Goal: Task Accomplishment & Management: Use online tool/utility

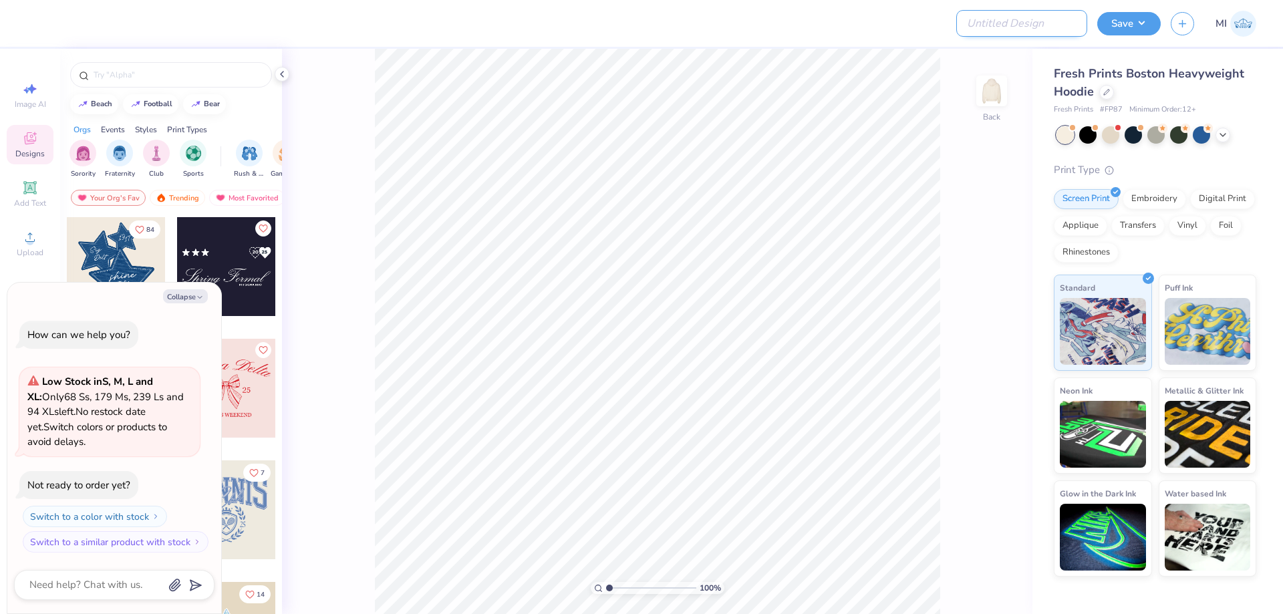
click at [1006, 27] on input "Design Title" at bounding box center [1021, 23] width 131 height 27
paste input "FPS239789"
type input "FPS239789"
type textarea "x"
type input "FPS239789"
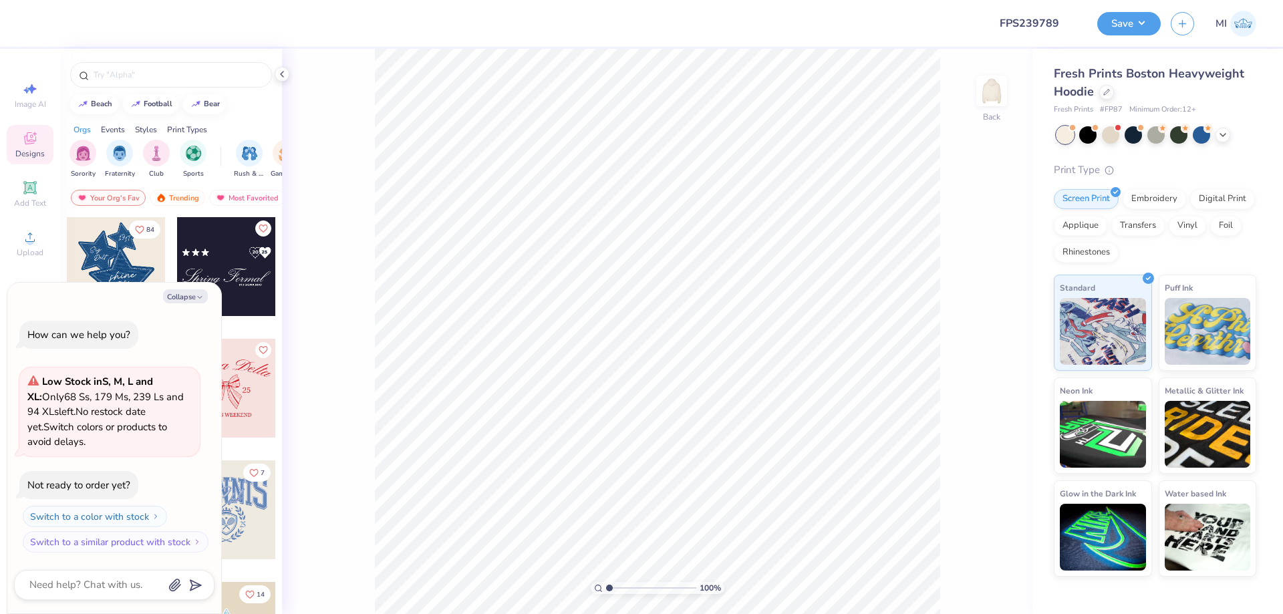
click at [874, 40] on div at bounding box center [508, 23] width 942 height 47
drag, startPoint x: 188, startPoint y: 303, endPoint x: 69, endPoint y: 277, distance: 121.6
click at [188, 303] on button "Collapse" at bounding box center [185, 296] width 45 height 14
type textarea "x"
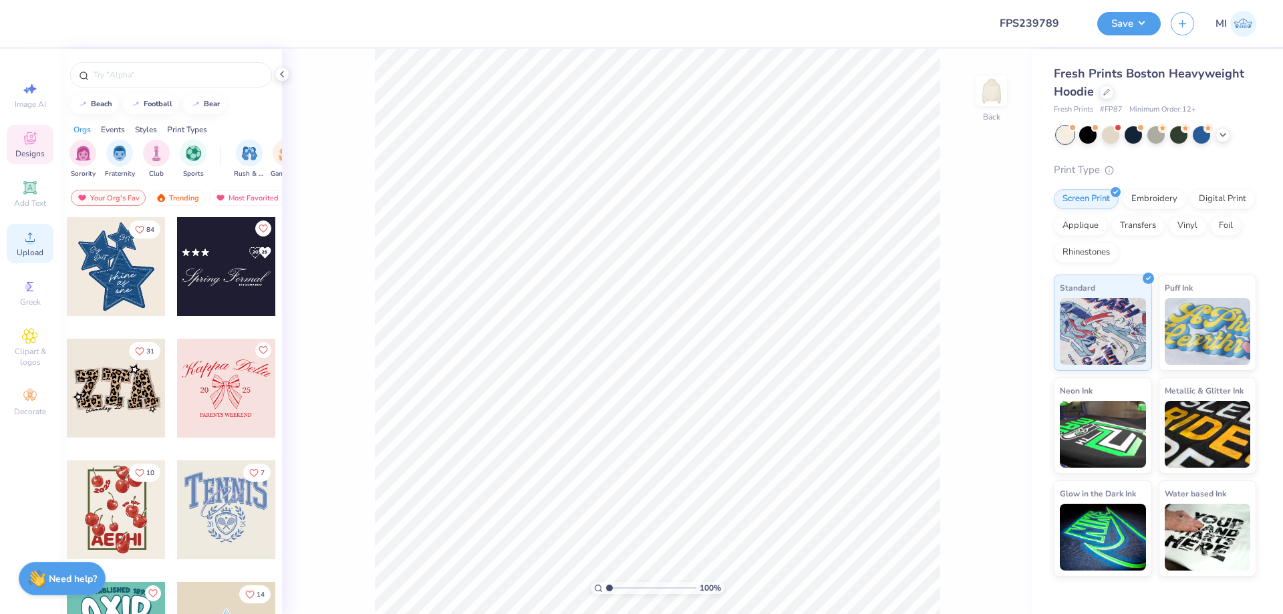
click at [25, 253] on span "Upload" at bounding box center [30, 252] width 27 height 11
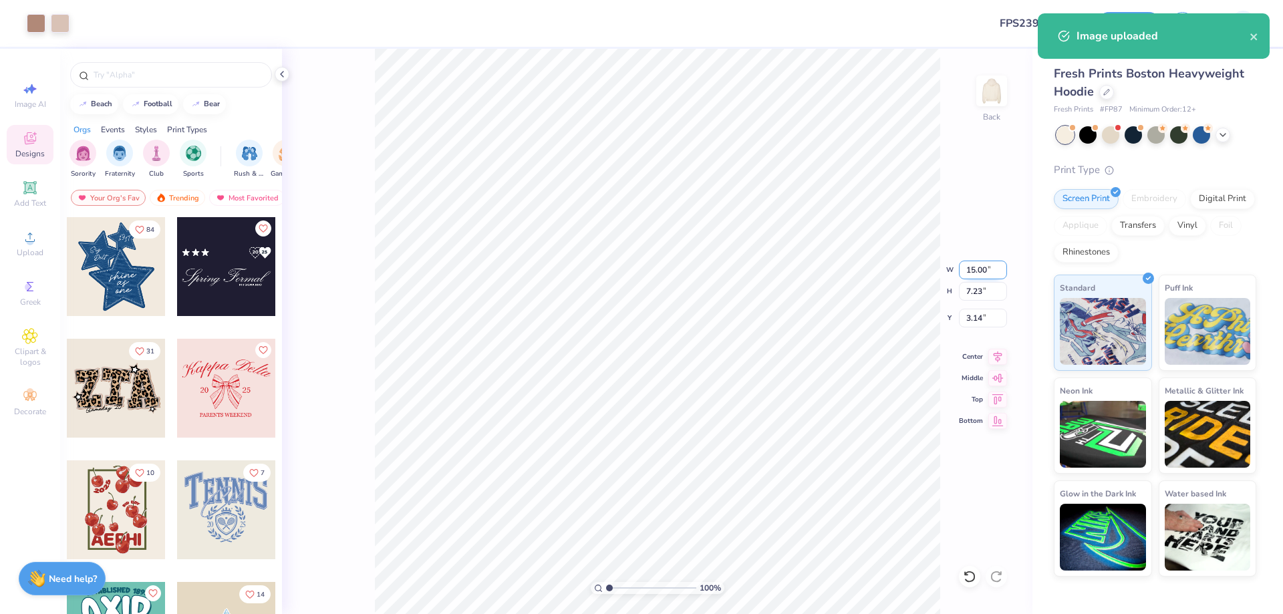
click at [983, 270] on input "15.00" at bounding box center [983, 270] width 48 height 19
click at [983, 269] on input "15.00" at bounding box center [983, 270] width 48 height 19
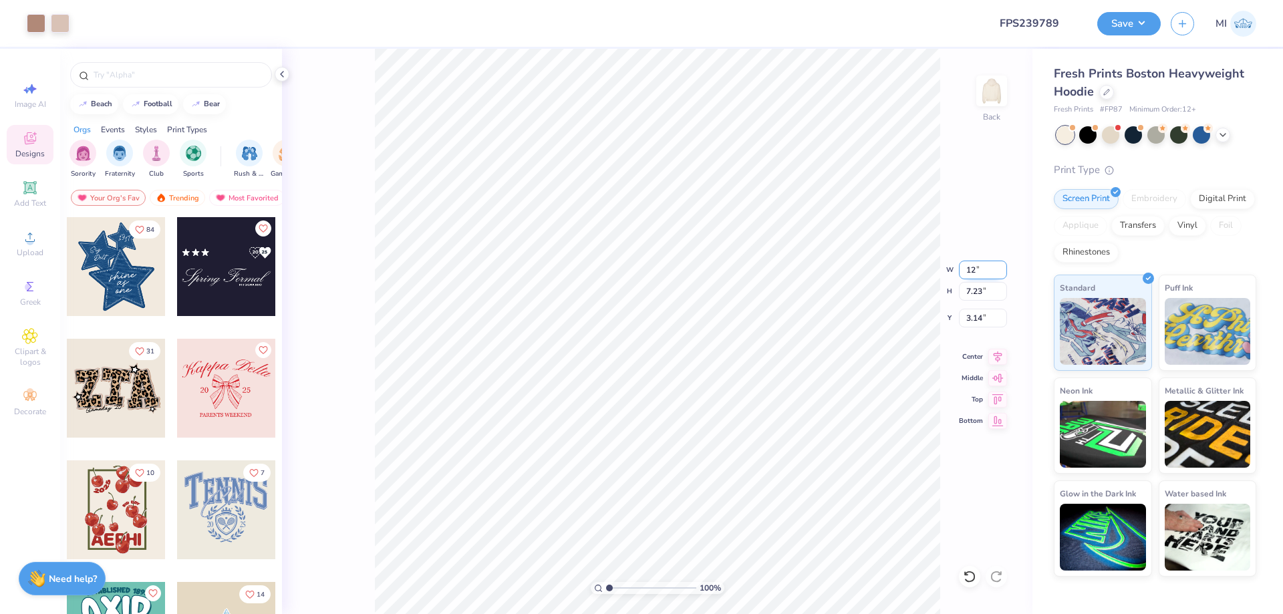
type input "12.00"
type input "5.78"
click at [987, 325] on input "3.86" at bounding box center [983, 318] width 48 height 19
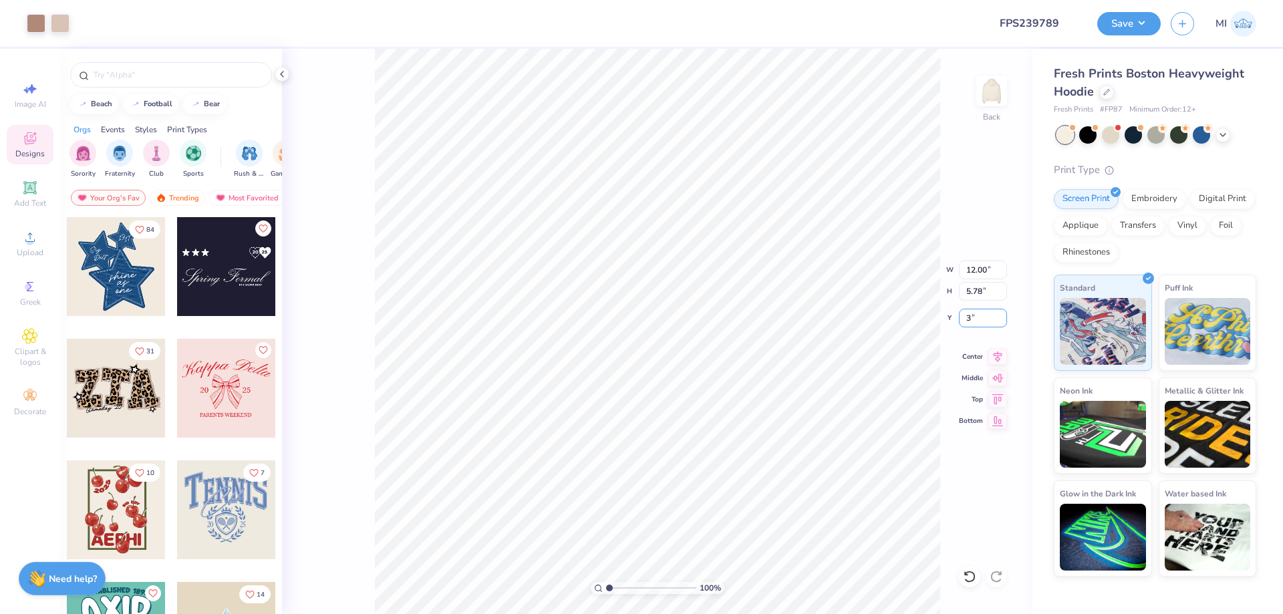
type input "3.00"
type input "2.08"
click at [619, 589] on input "range" at bounding box center [651, 588] width 90 height 12
click at [38, 201] on span "Add Text" at bounding box center [30, 203] width 32 height 11
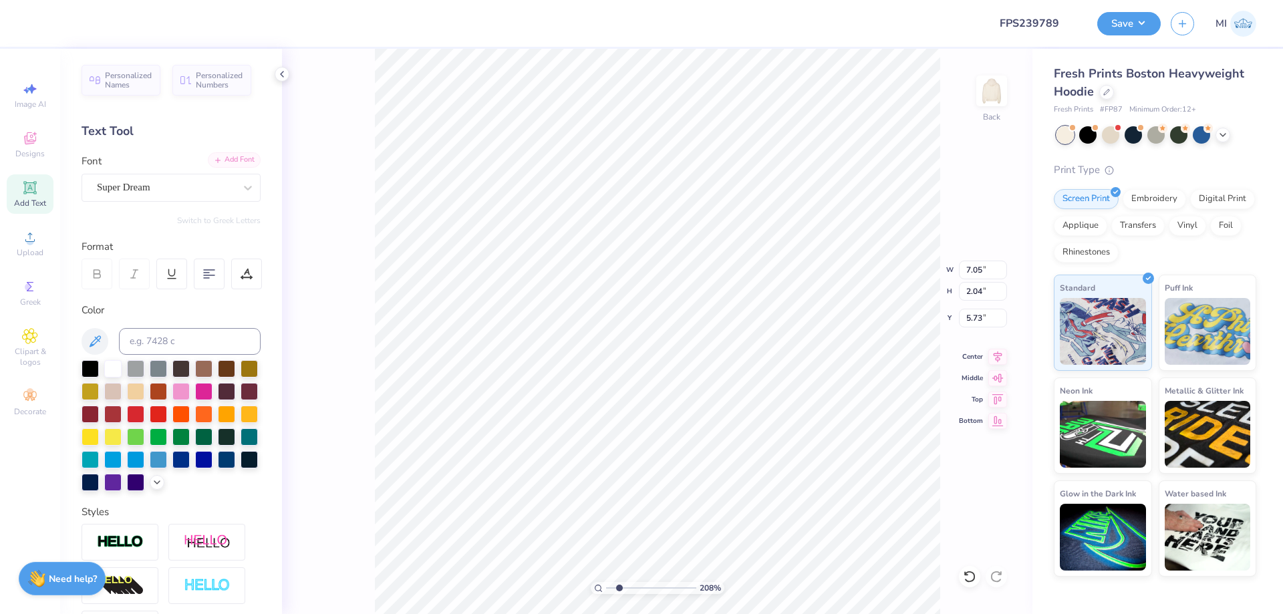
click at [230, 162] on div "Add Font" at bounding box center [234, 159] width 53 height 15
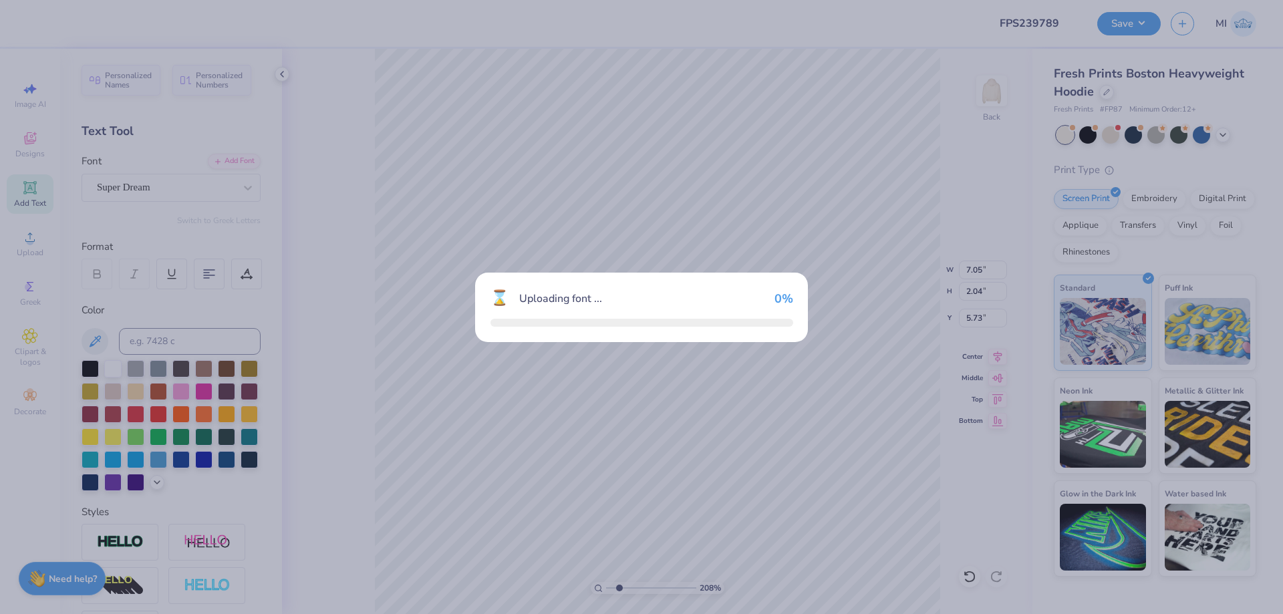
type input "7.54"
type input "2.02"
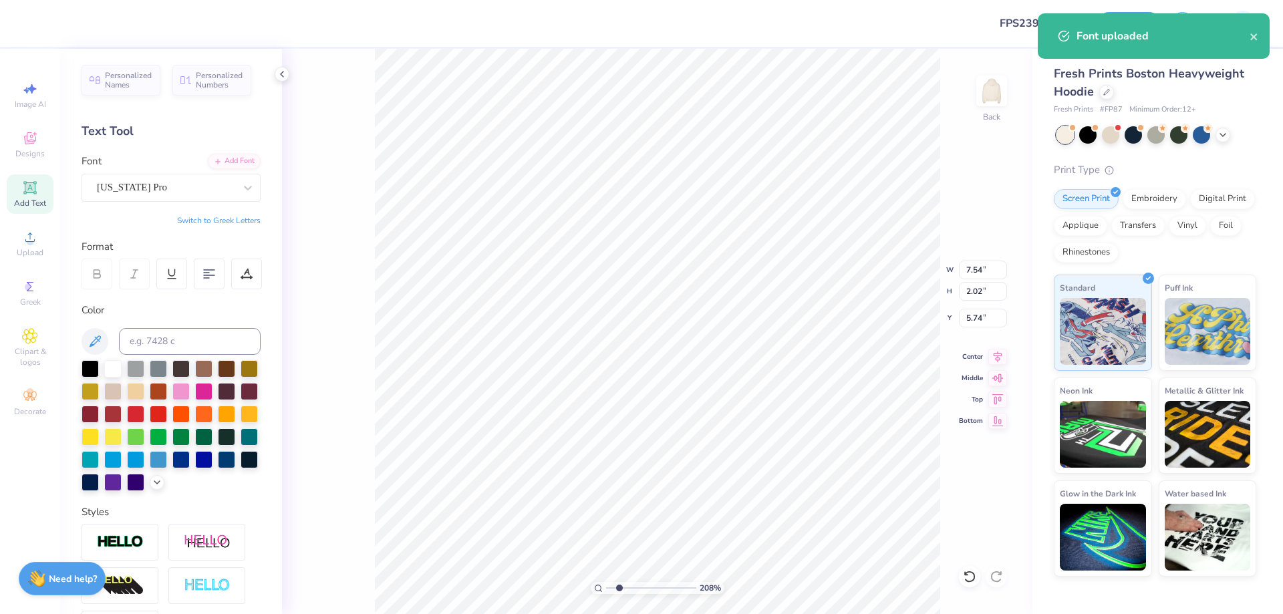
type input "9.12"
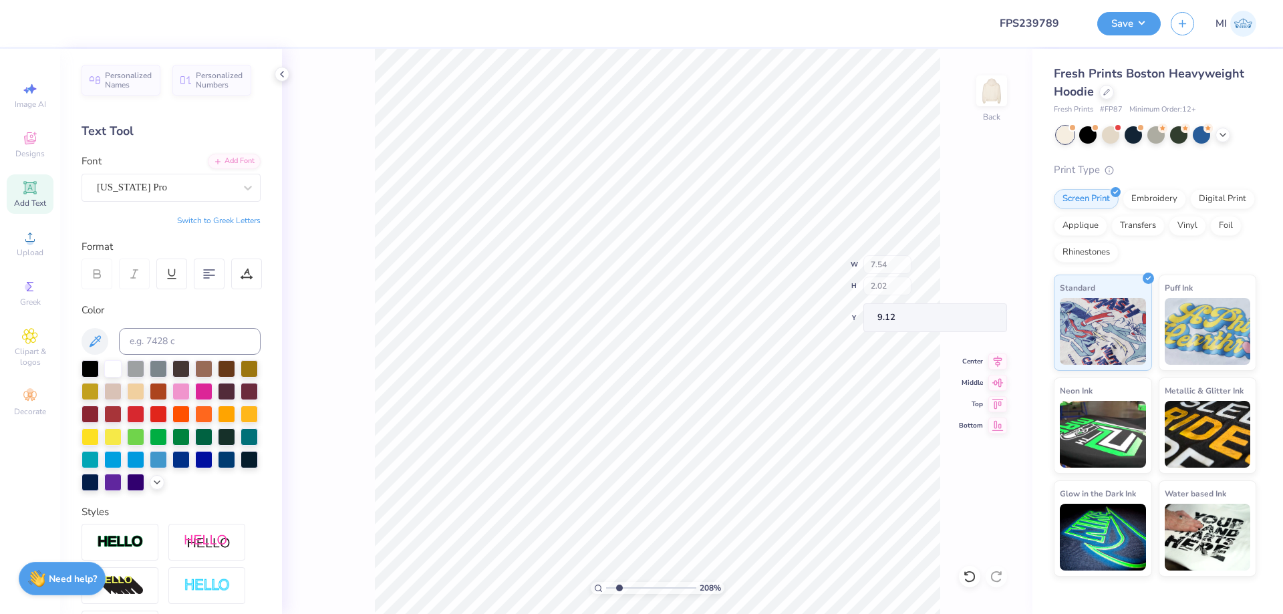
type input "12.00"
type input "5.78"
type input "3.00"
click at [224, 336] on input at bounding box center [190, 341] width 142 height 27
type input "4725"
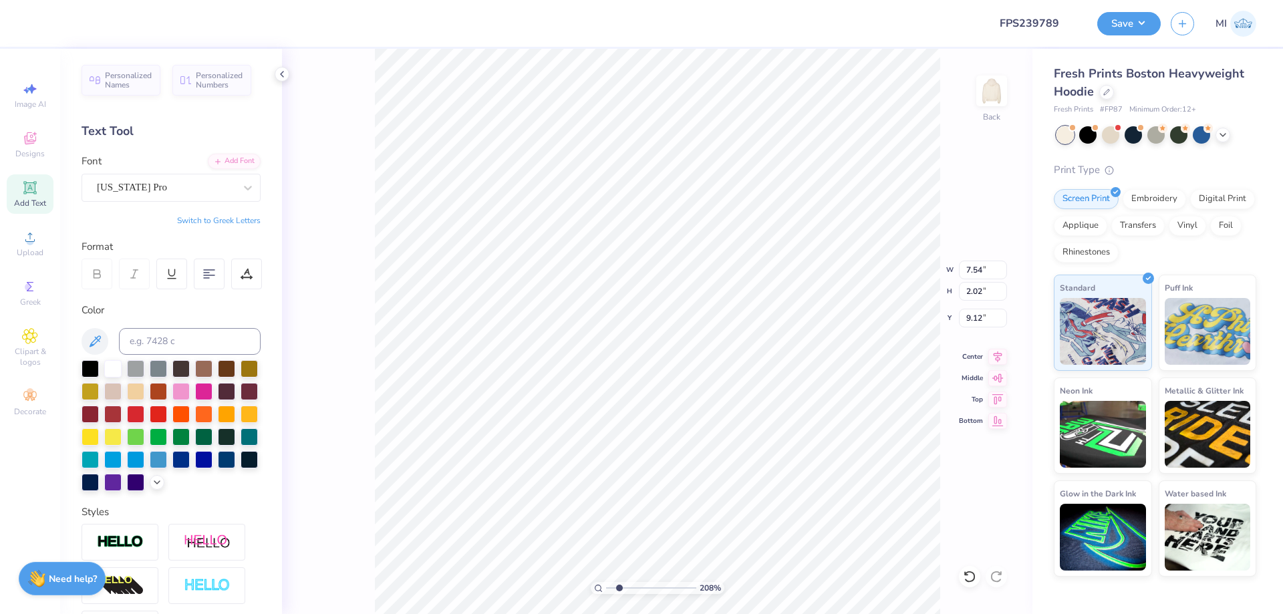
scroll to position [0, 3]
type textarea "FALL FORMAL"
click at [240, 275] on div at bounding box center [246, 274] width 31 height 31
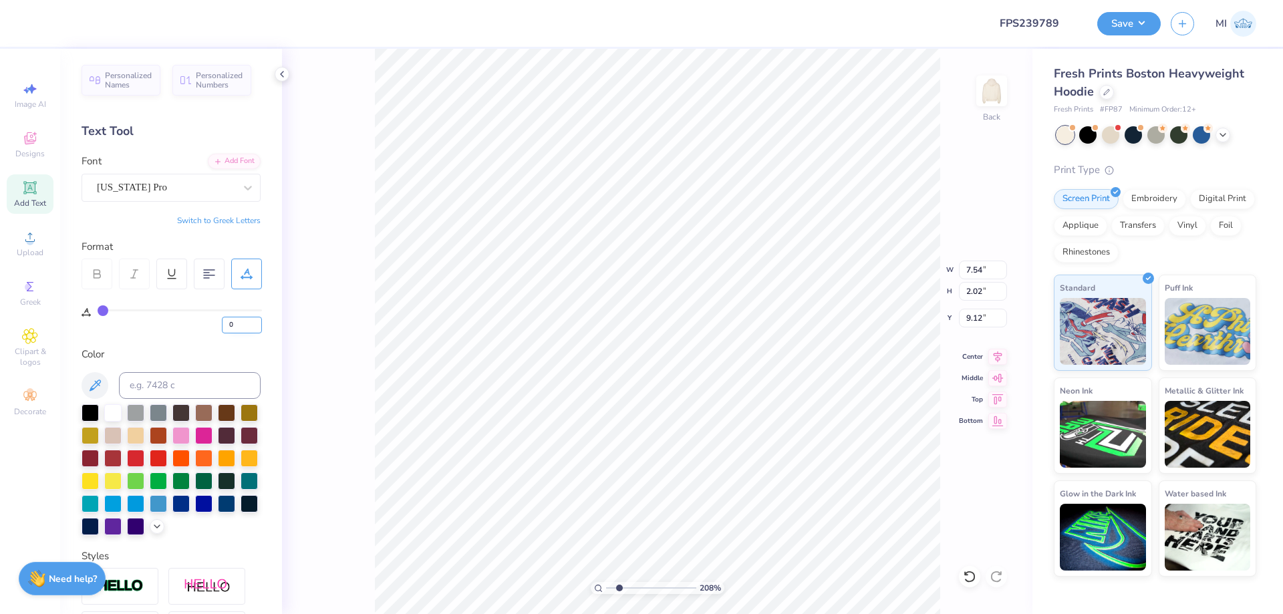
drag, startPoint x: 234, startPoint y: 327, endPoint x: 162, endPoint y: 326, distance: 72.2
click at [222, 326] on input "0" at bounding box center [242, 325] width 40 height 17
type input "20"
click at [983, 271] on input "7.54" at bounding box center [983, 270] width 48 height 19
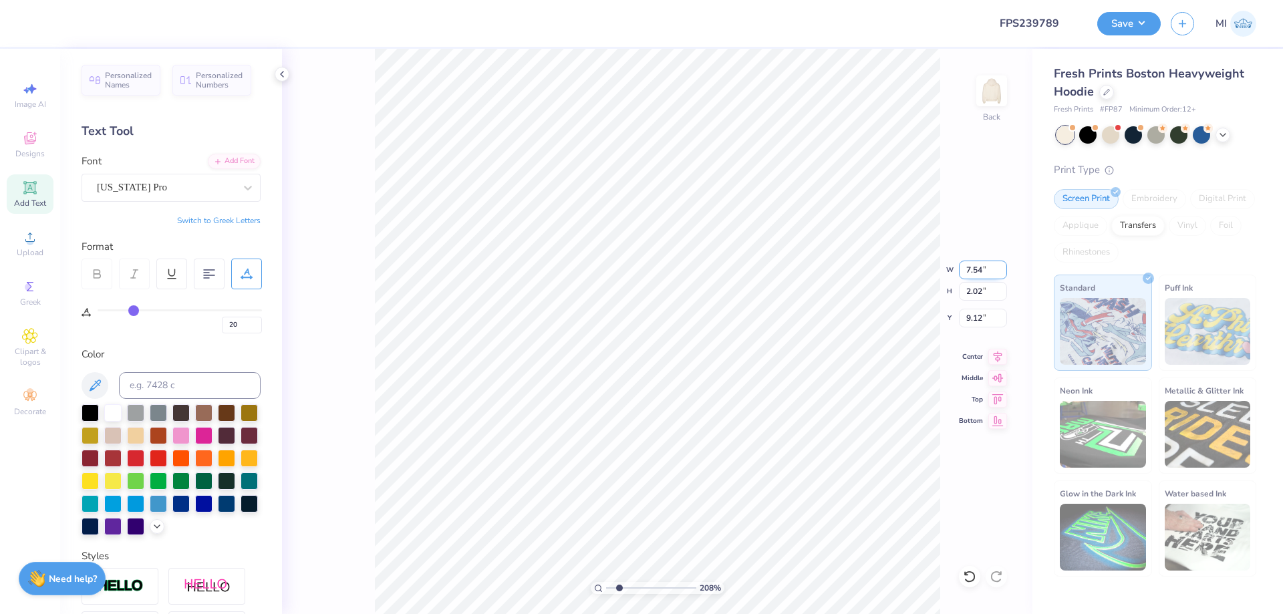
type input "18.86"
type input "1.54"
type input "9.36"
click at [983, 271] on input "18.86" at bounding box center [983, 270] width 48 height 19
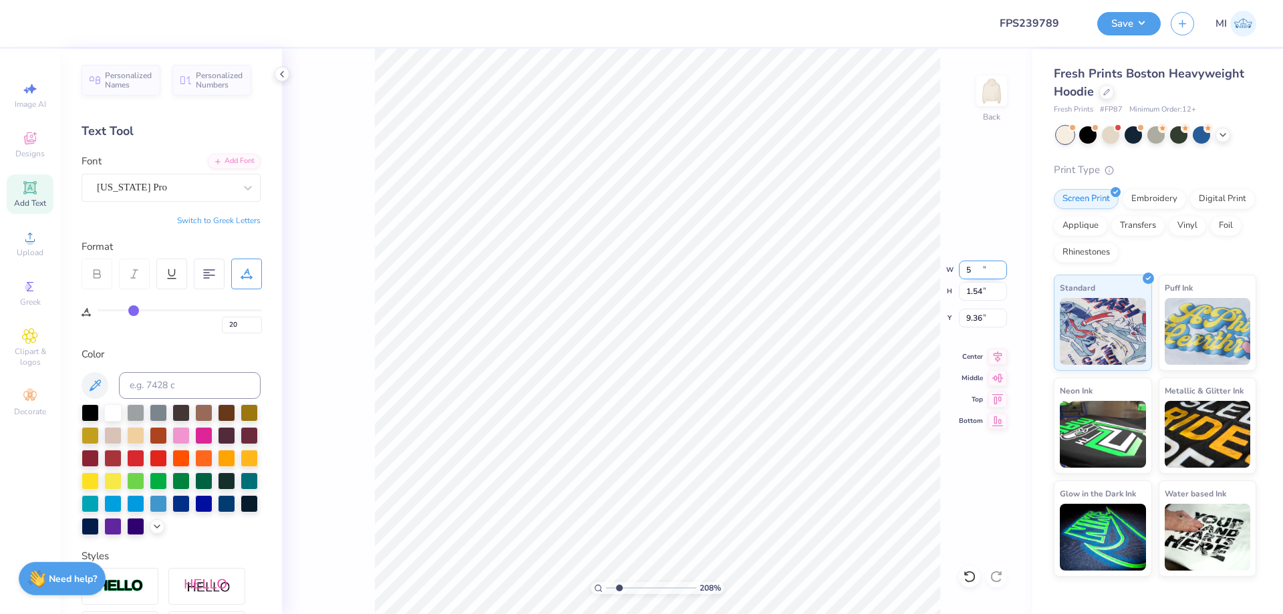
type input "5.00"
type input "0.41"
type input "7.96"
drag, startPoint x: 238, startPoint y: 319, endPoint x: 177, endPoint y: 319, distance: 60.8
click at [222, 319] on input "20" at bounding box center [242, 325] width 40 height 17
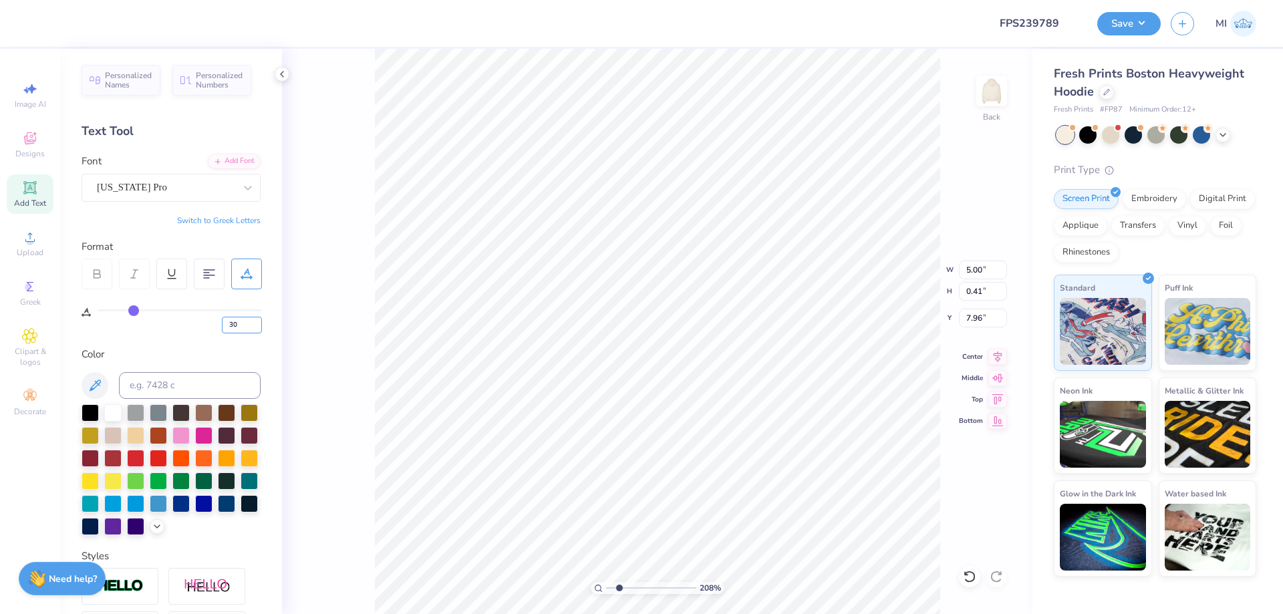
type input "30"
type input "5.56"
drag, startPoint x: 230, startPoint y: 322, endPoint x: 162, endPoint y: 319, distance: 68.9
click at [222, 319] on input "30" at bounding box center [242, 325] width 40 height 17
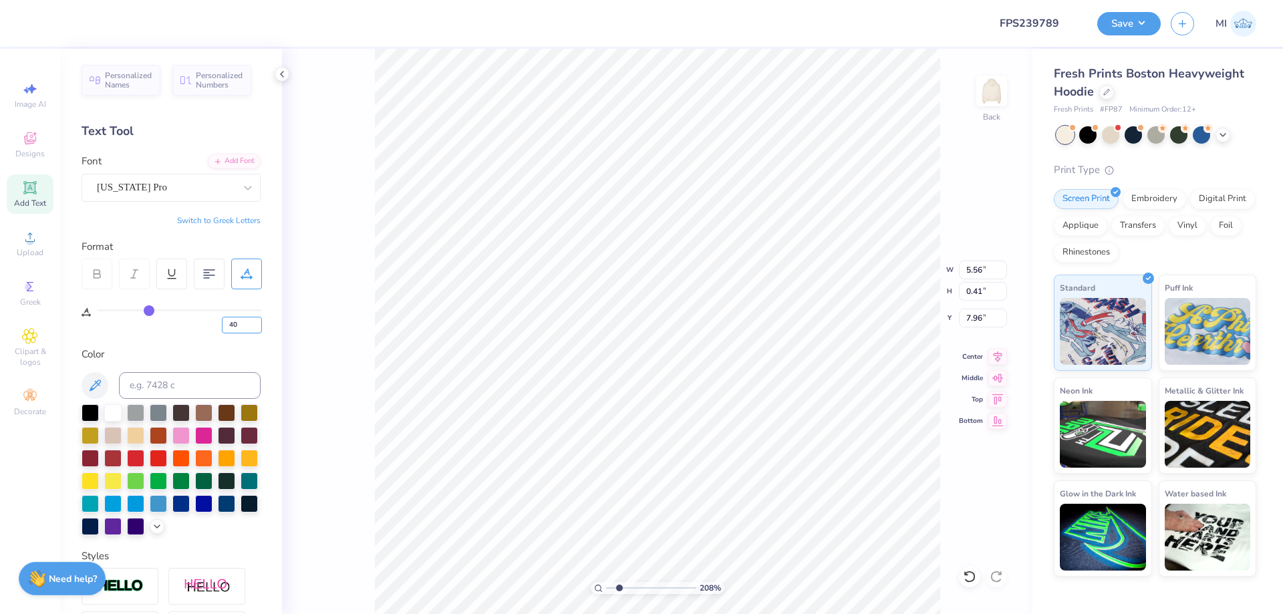
type input "40"
drag, startPoint x: 984, startPoint y: 268, endPoint x: 921, endPoint y: 277, distance: 64.1
click at [959, 277] on input "6.12" at bounding box center [983, 270] width 48 height 19
type input "7.00"
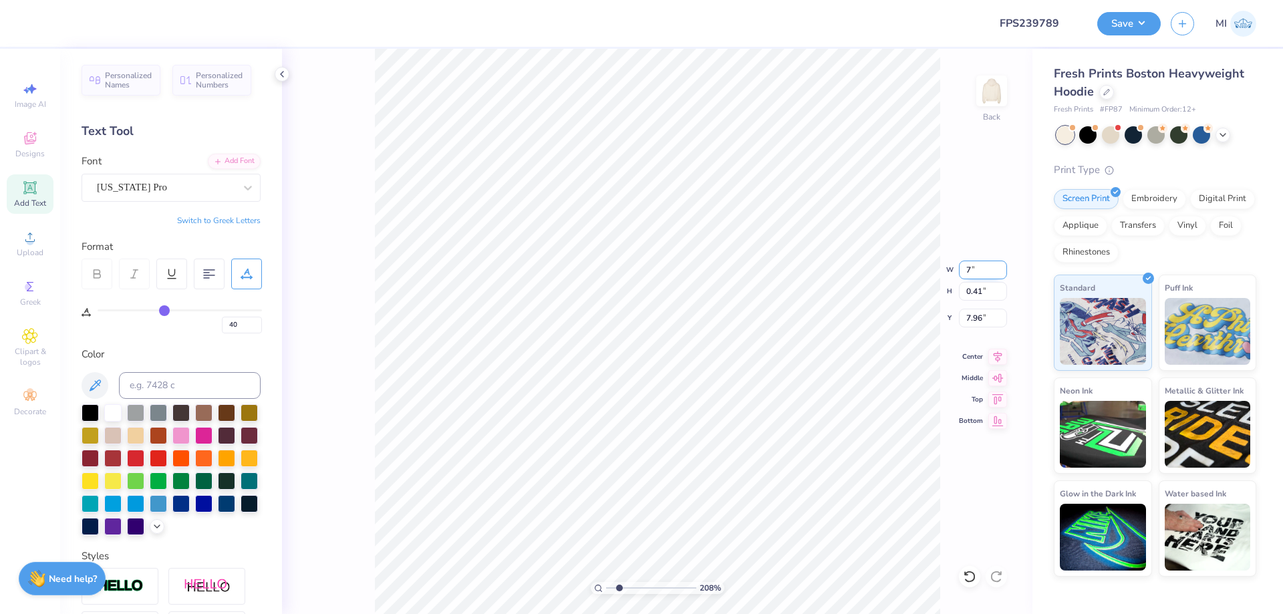
type input "0.47"
type input "7.93"
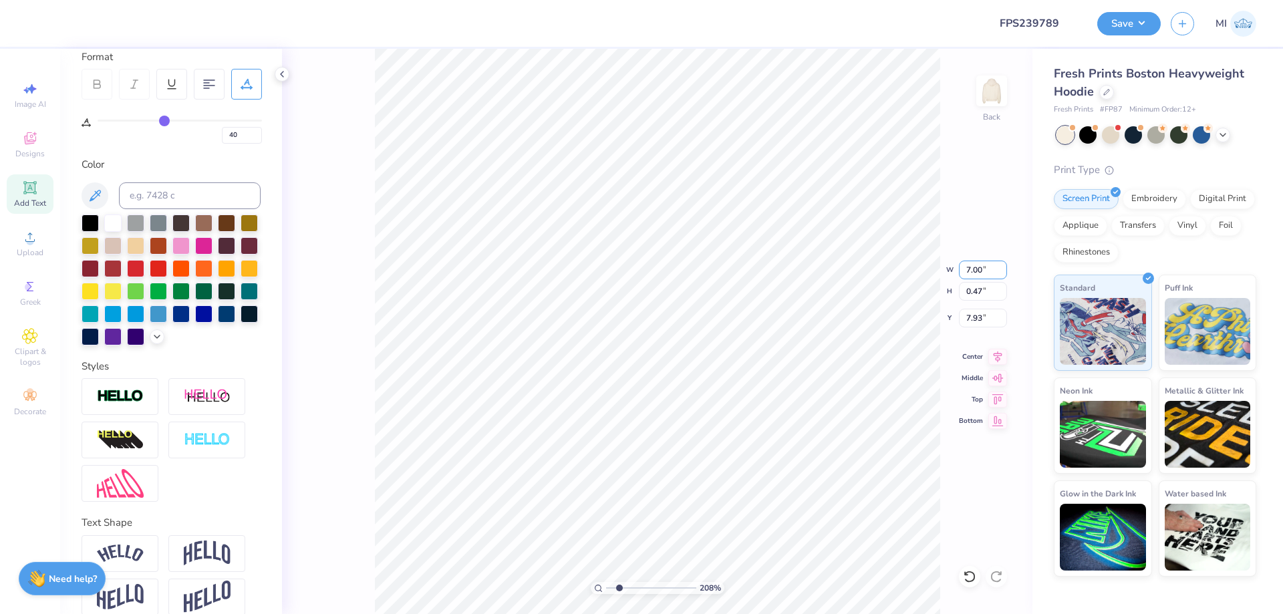
scroll to position [209, 0]
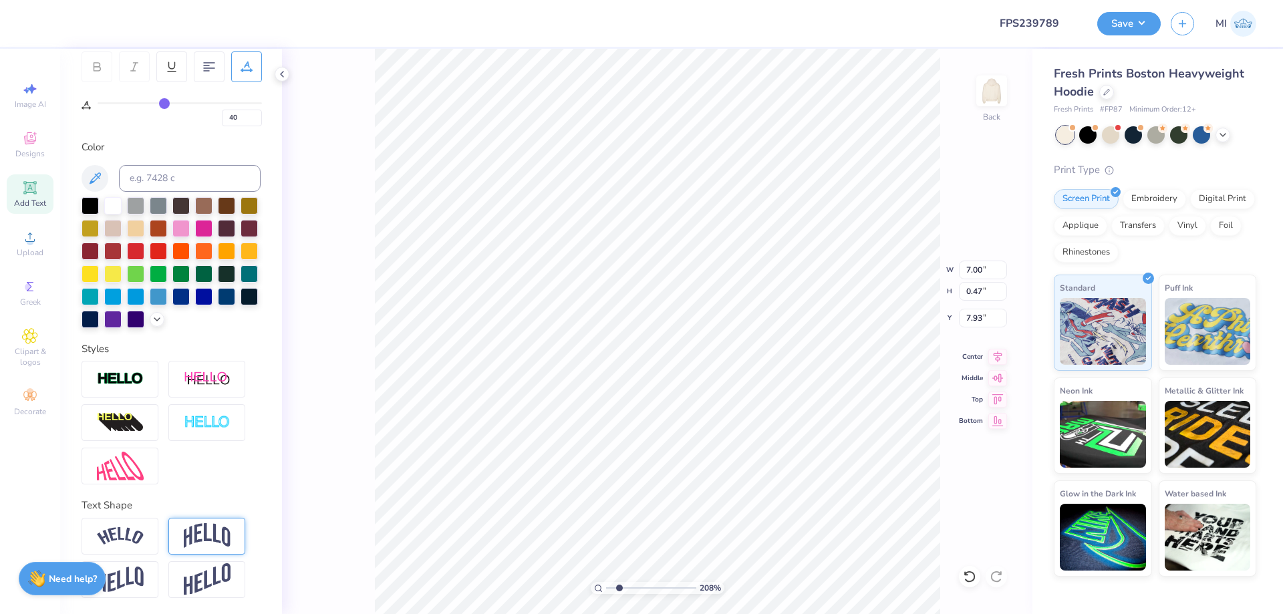
click at [200, 527] on img at bounding box center [207, 535] width 47 height 25
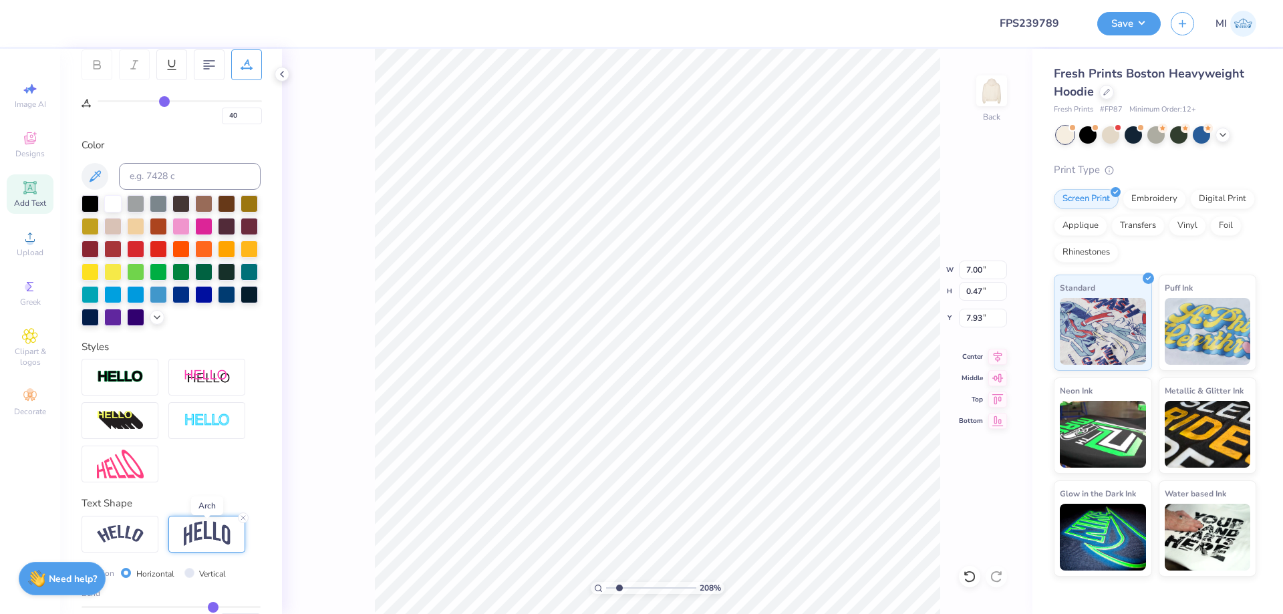
type input "1.89"
type input "7.22"
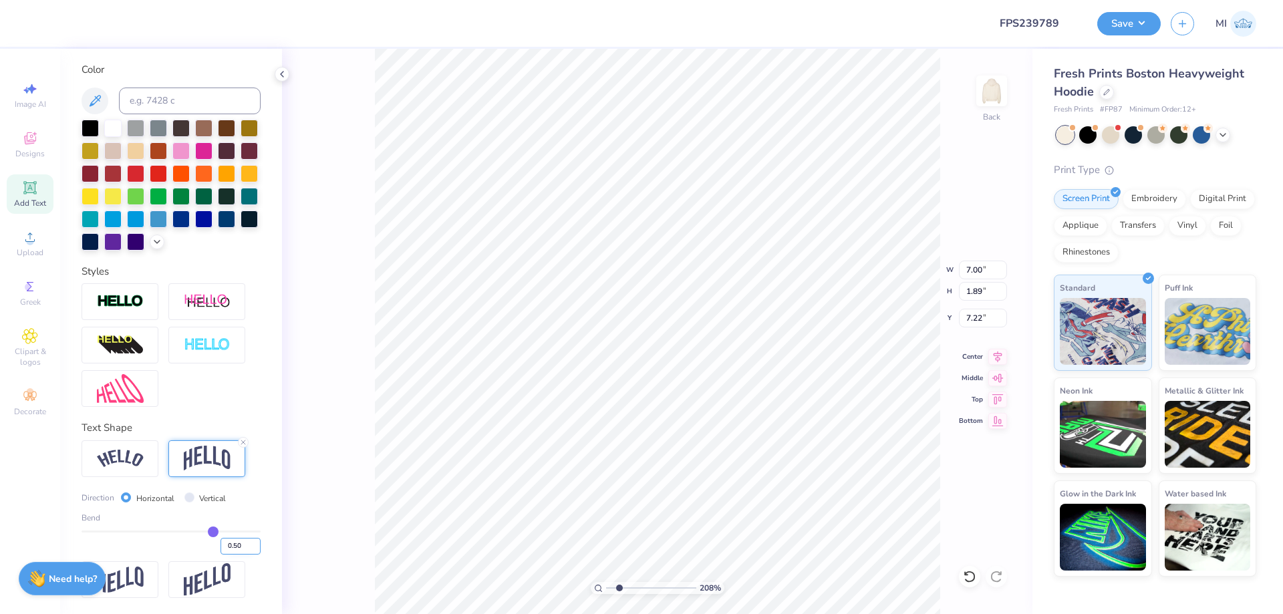
click at [235, 546] on input "0.50" at bounding box center [240, 546] width 40 height 17
type input "0.10"
type input "0.1"
type input "0.73"
type input "7.80"
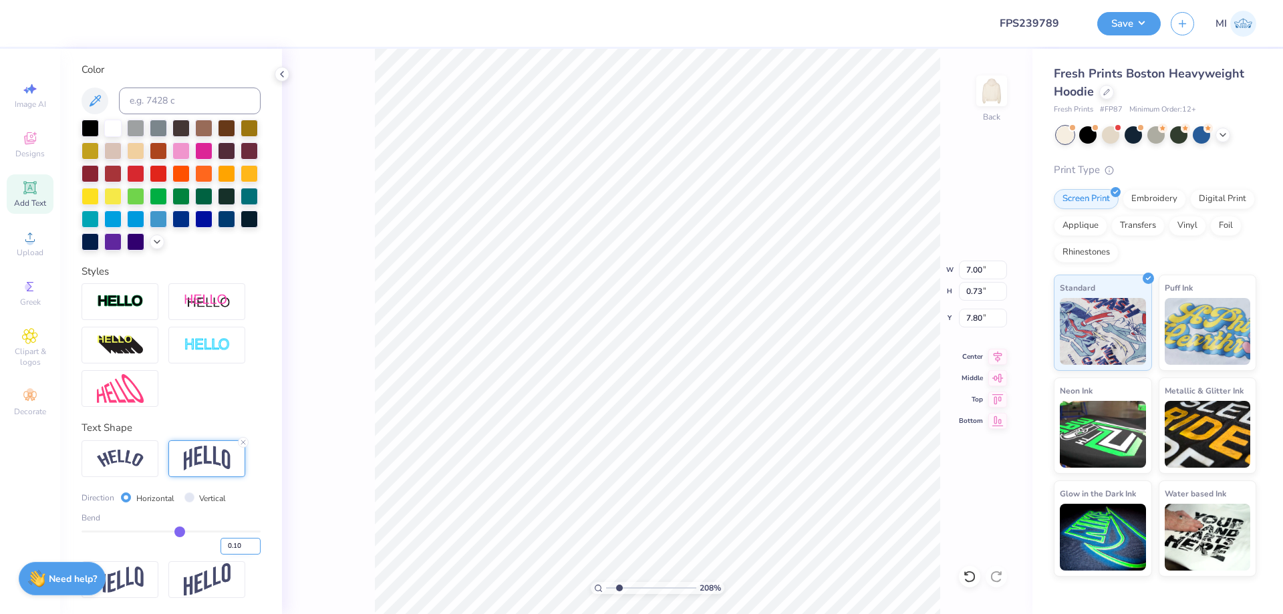
drag, startPoint x: 238, startPoint y: 542, endPoint x: 260, endPoint y: 542, distance: 21.4
click at [260, 542] on input "0.10" at bounding box center [240, 546] width 40 height 17
type input "0.15"
type input "0.87"
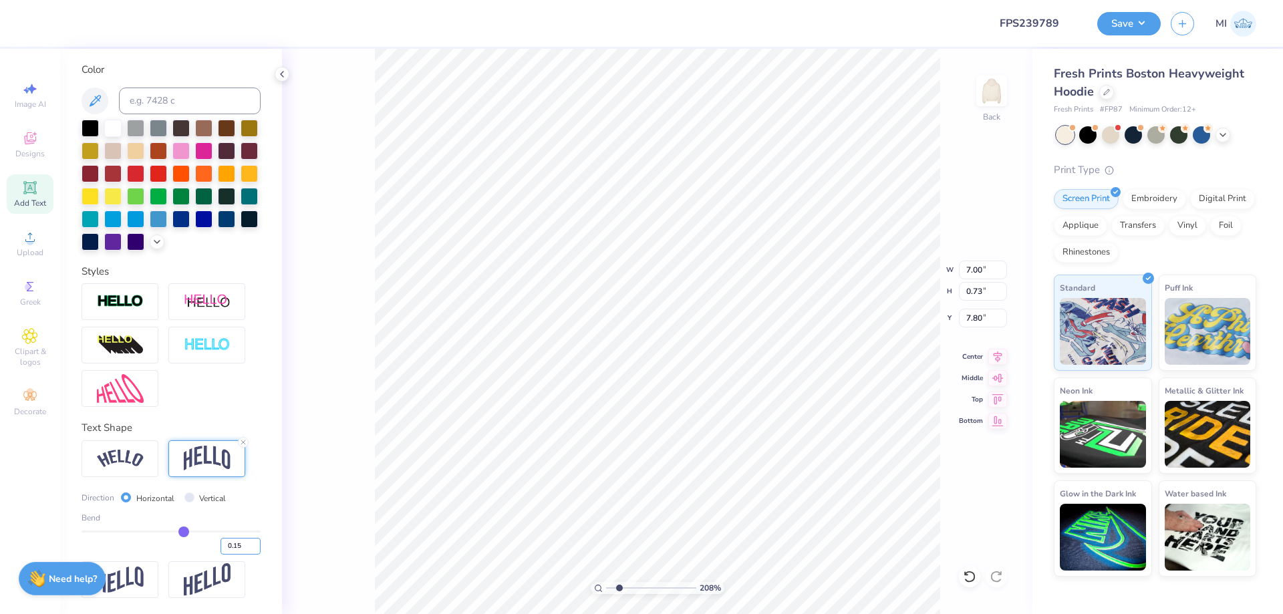
type input "7.73"
type input "7.65"
click at [136, 304] on img at bounding box center [120, 301] width 47 height 15
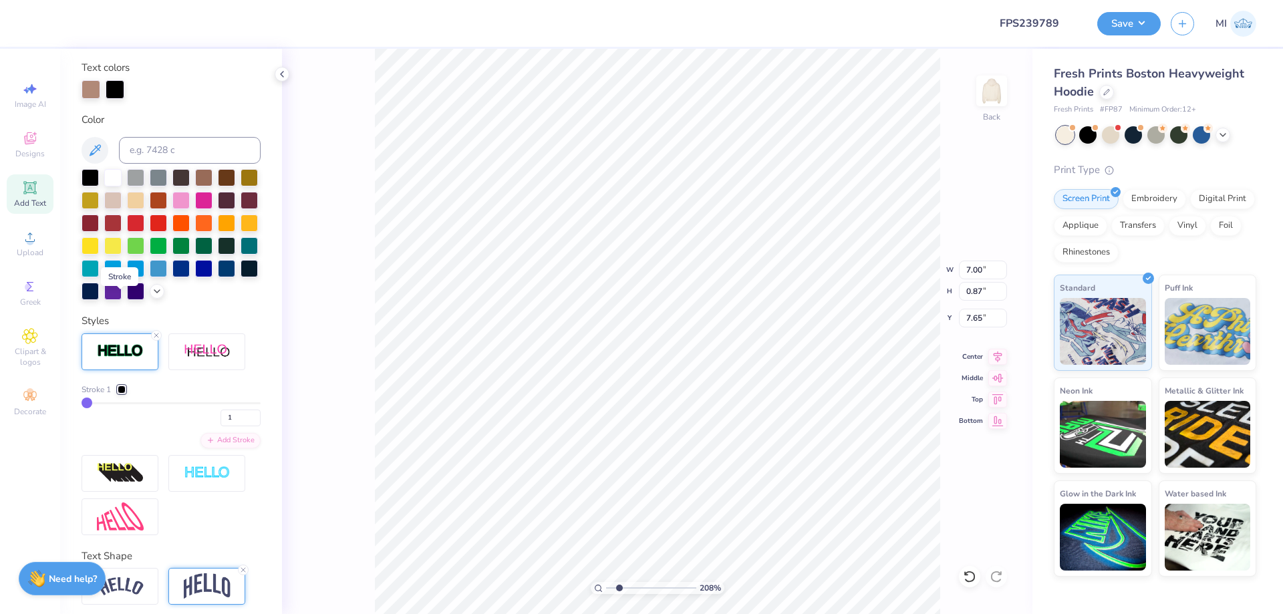
type input "7.01"
type input "7.64"
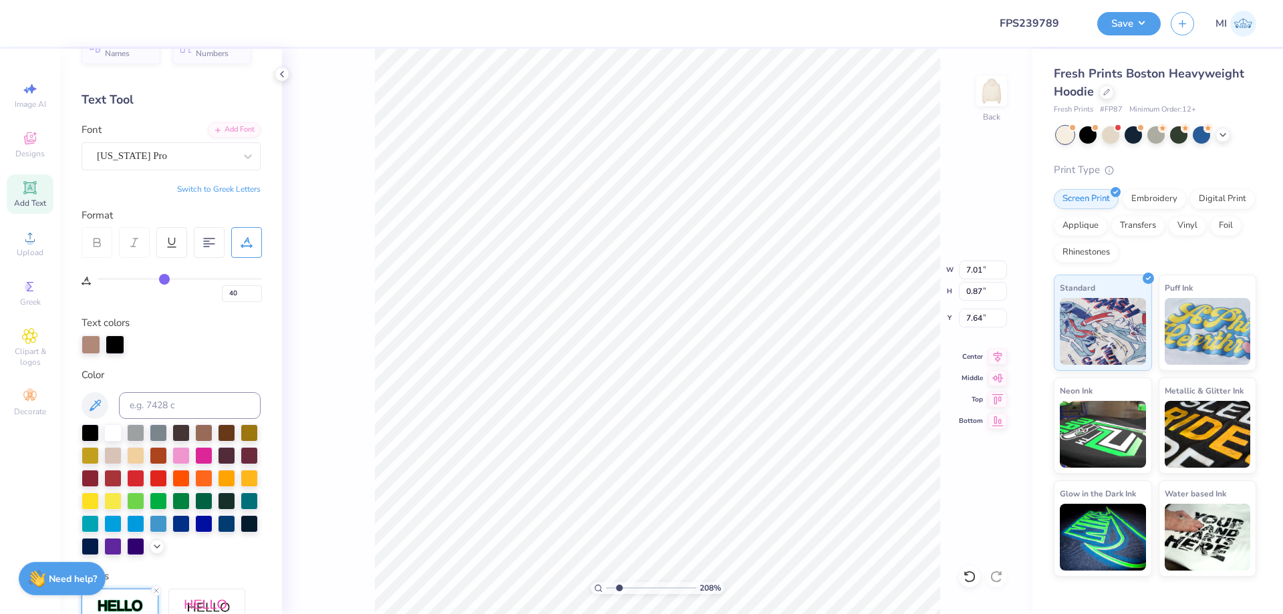
scroll to position [0, 0]
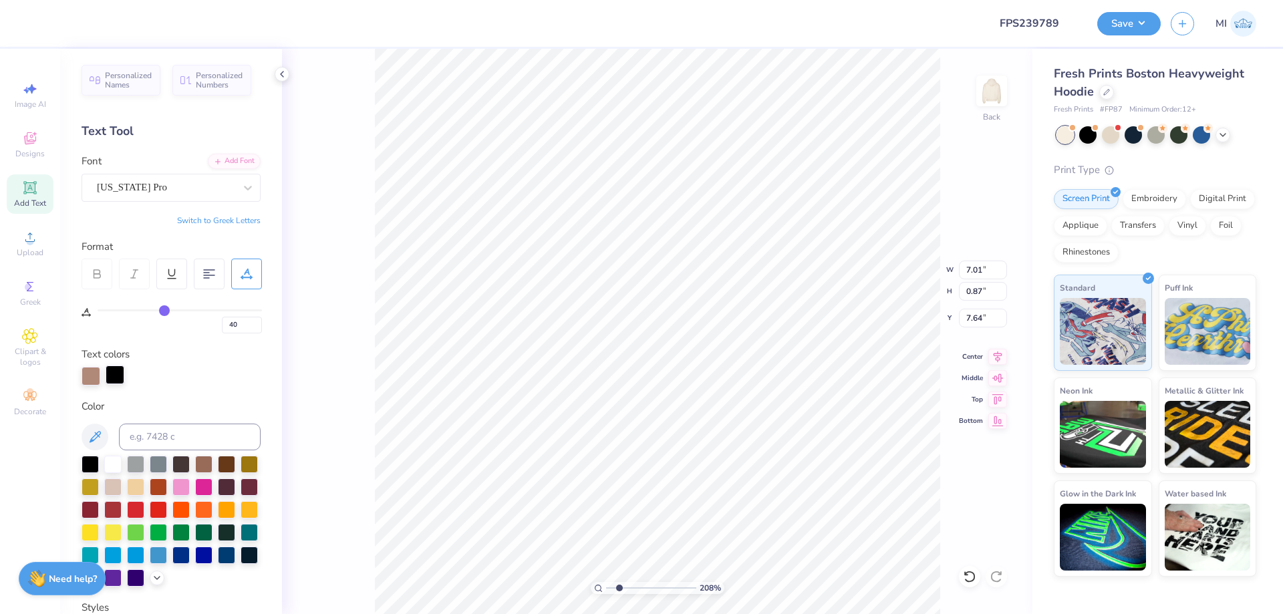
click at [120, 380] on div at bounding box center [115, 374] width 19 height 19
click at [160, 450] on input at bounding box center [190, 437] width 142 height 27
type input "4725"
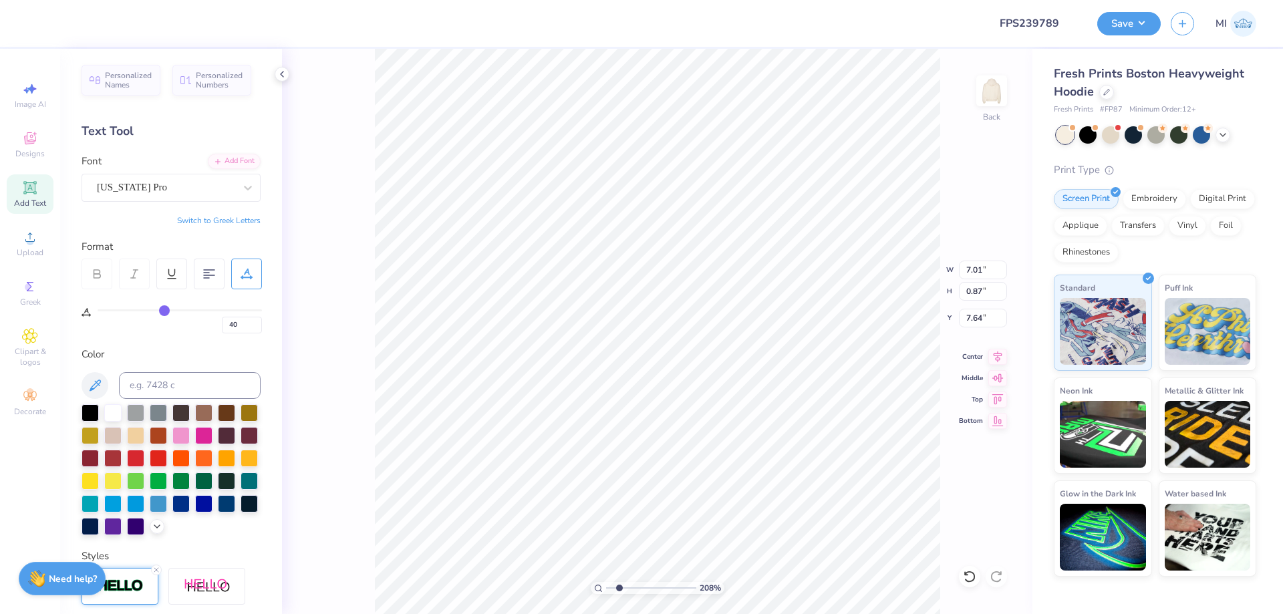
type input "7.71"
type input "9.30"
drag, startPoint x: 243, startPoint y: 326, endPoint x: 138, endPoint y: 324, distance: 104.9
click at [222, 324] on input "40" at bounding box center [242, 325] width 40 height 17
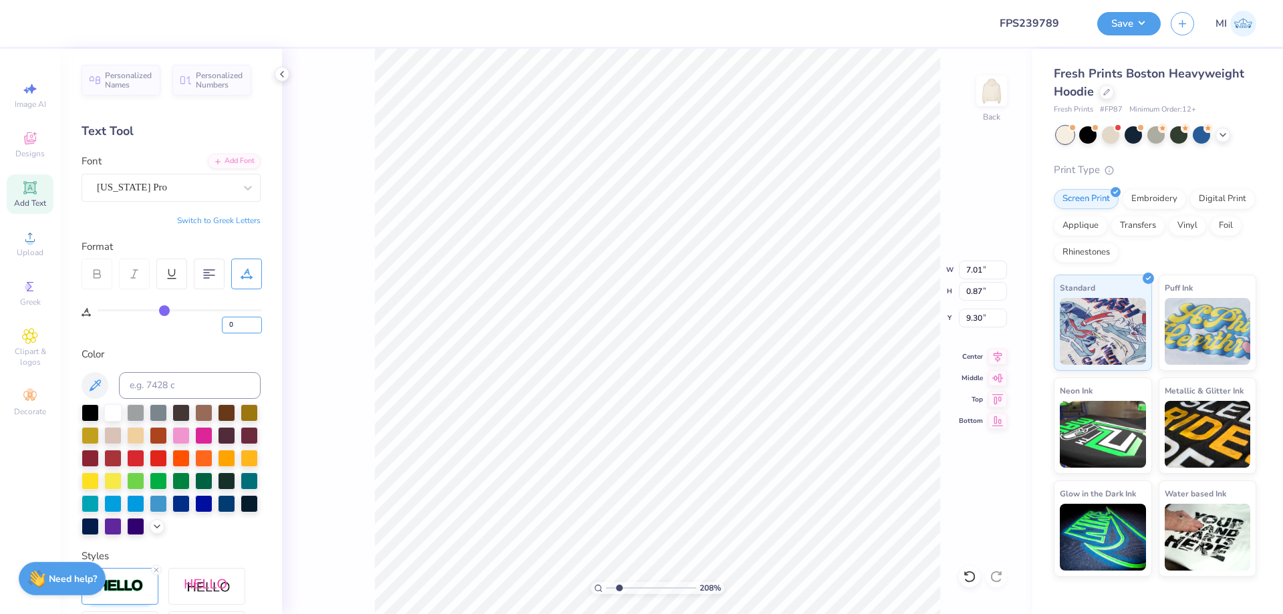
type input "0"
type input "4.44"
type input "0.73"
type input "9.37"
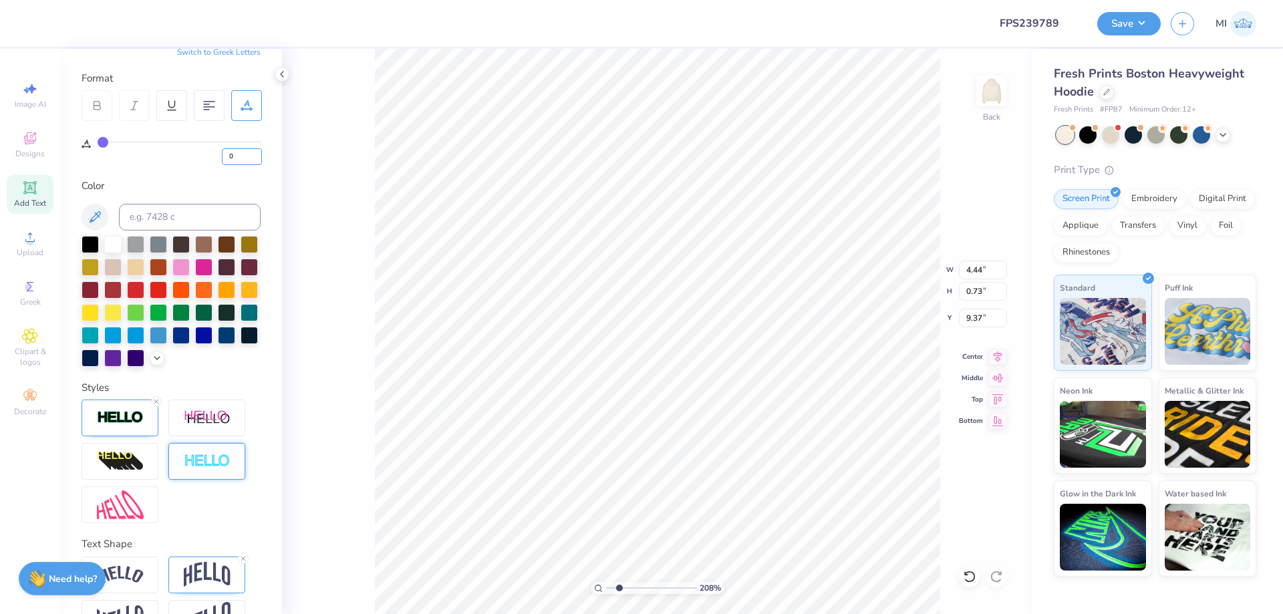
scroll to position [209, 0]
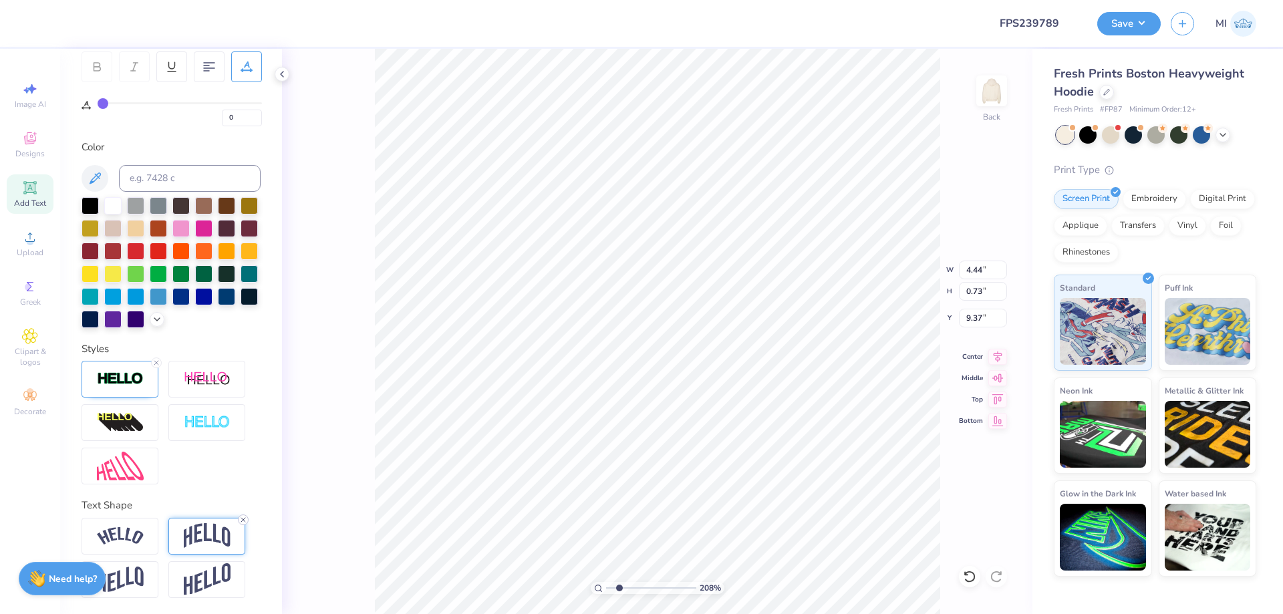
click at [244, 523] on icon at bounding box center [243, 520] width 8 height 8
type input "0.47"
type input "9.50"
type textarea "2025"
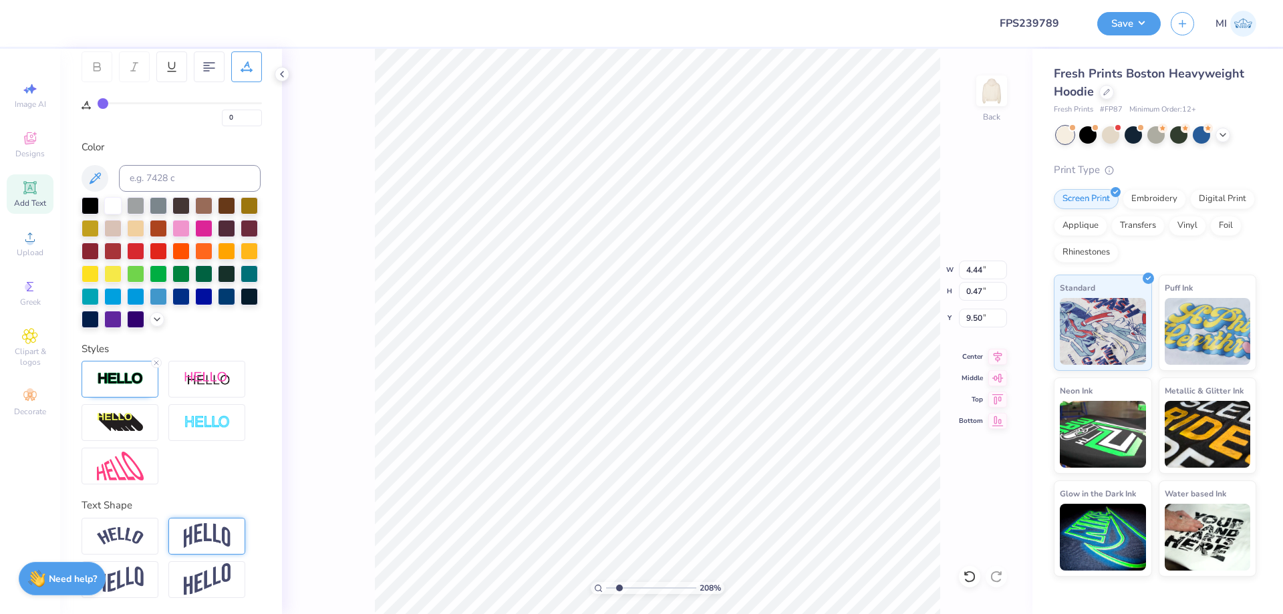
scroll to position [0, 1]
drag, startPoint x: 238, startPoint y: 122, endPoint x: 160, endPoint y: 116, distance: 78.3
click at [222, 116] on input "0" at bounding box center [242, 118] width 40 height 17
type input "20"
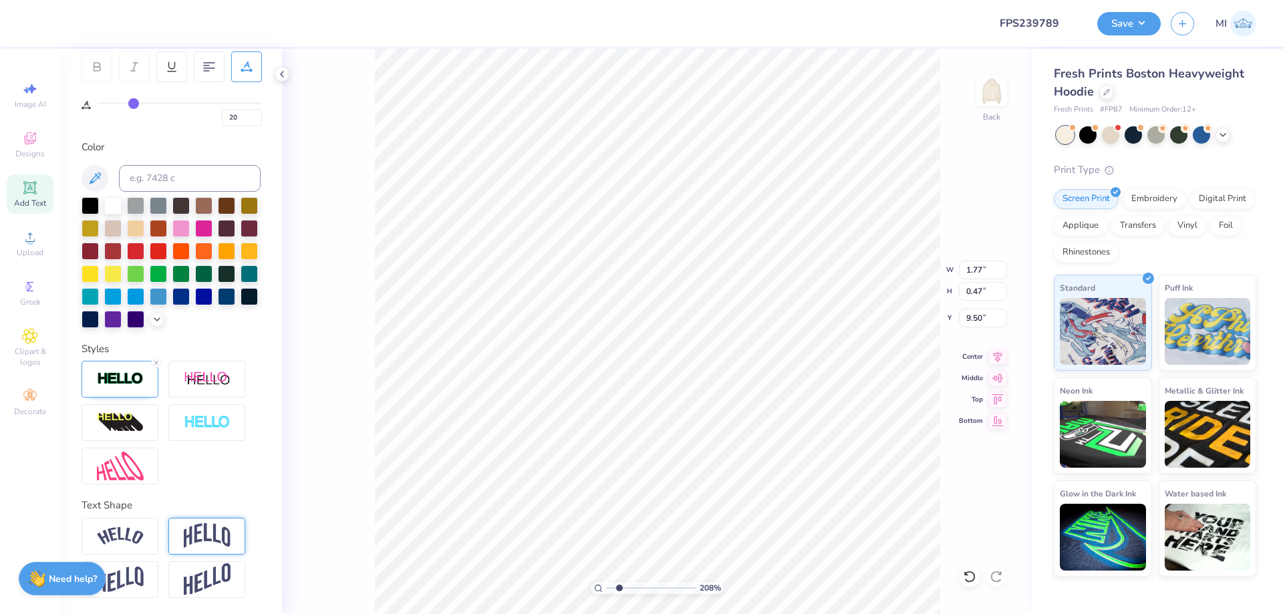
type input "0.98"
type input "0.26"
type input "8.65"
drag, startPoint x: 630, startPoint y: 583, endPoint x: 647, endPoint y: 580, distance: 17.6
click at [647, 582] on input "range" at bounding box center [651, 588] width 90 height 12
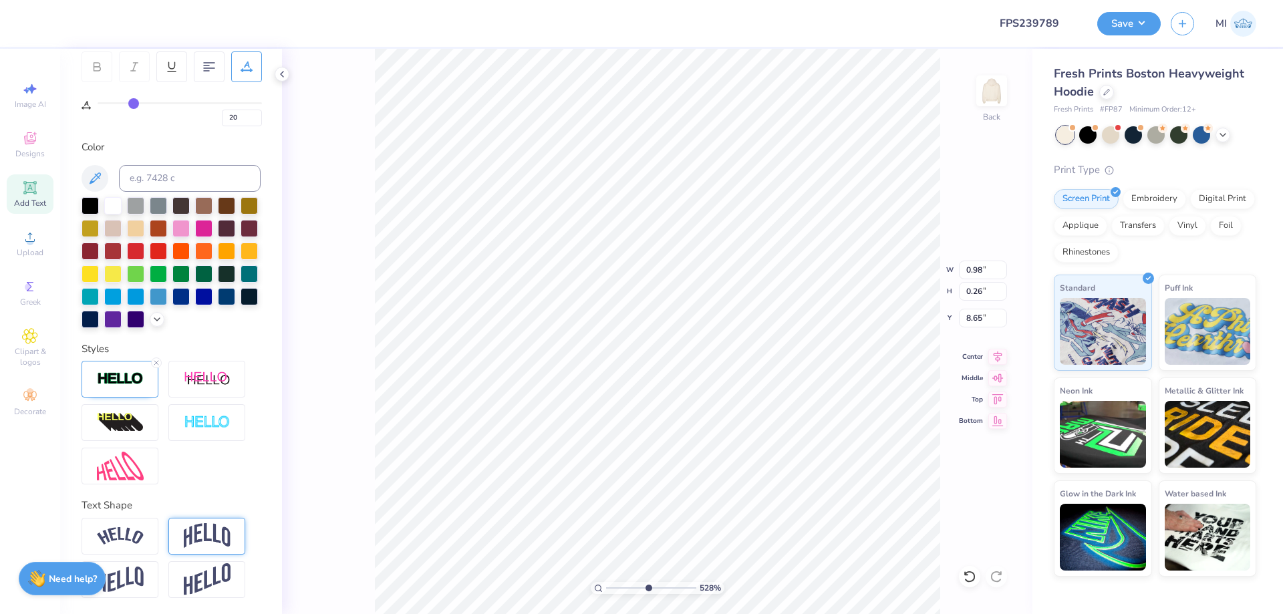
type input "5.28"
type input "1.24"
type input "0.33"
type input "8.58"
drag, startPoint x: 646, startPoint y: 587, endPoint x: 508, endPoint y: 588, distance: 138.3
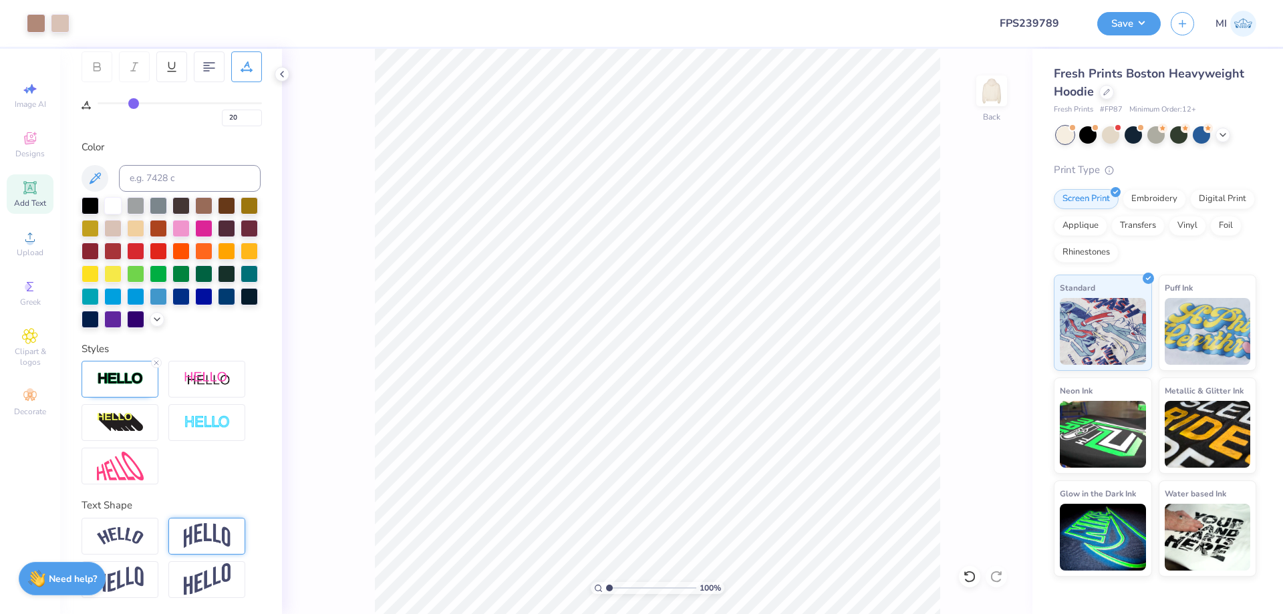
type input "1"
click at [606, 588] on input "range" at bounding box center [651, 588] width 90 height 12
click at [1111, 21] on button "Save" at bounding box center [1128, 21] width 63 height 23
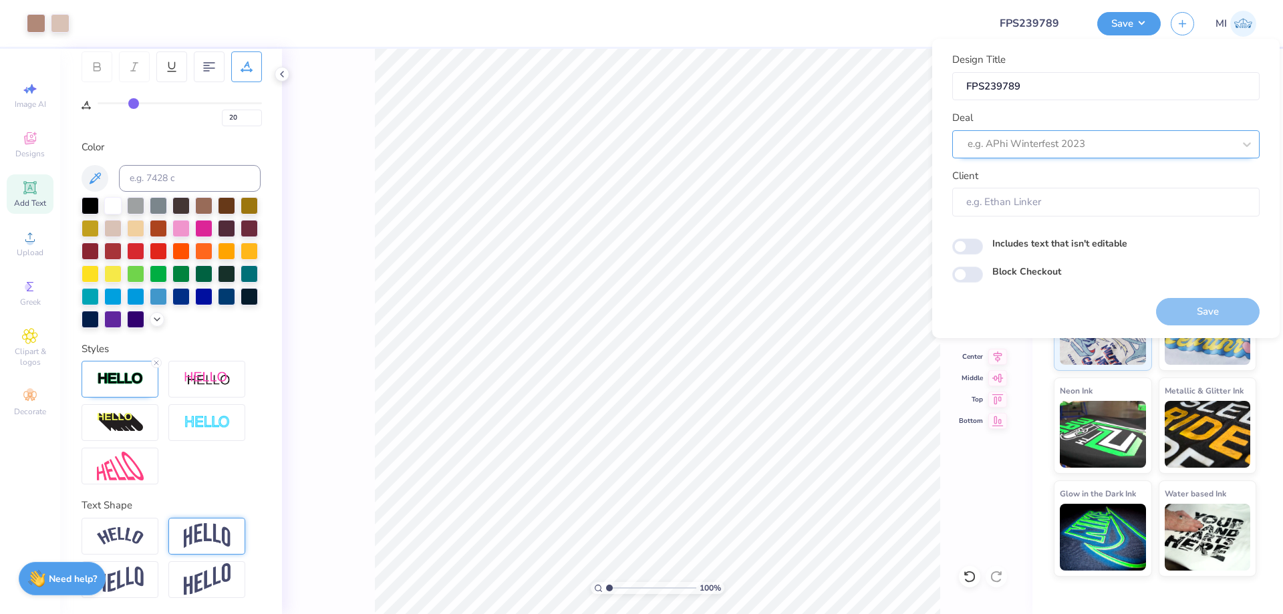
click at [1138, 137] on div at bounding box center [1100, 144] width 266 height 18
type input "Pi Beta"
drag, startPoint x: 1050, startPoint y: 138, endPoint x: 959, endPoint y: 149, distance: 92.1
click at [959, 149] on div "e.g. APhi Winterfest 2023" at bounding box center [1105, 144] width 307 height 28
click at [1055, 177] on div "Design Tool Gallery" at bounding box center [1105, 180] width 297 height 22
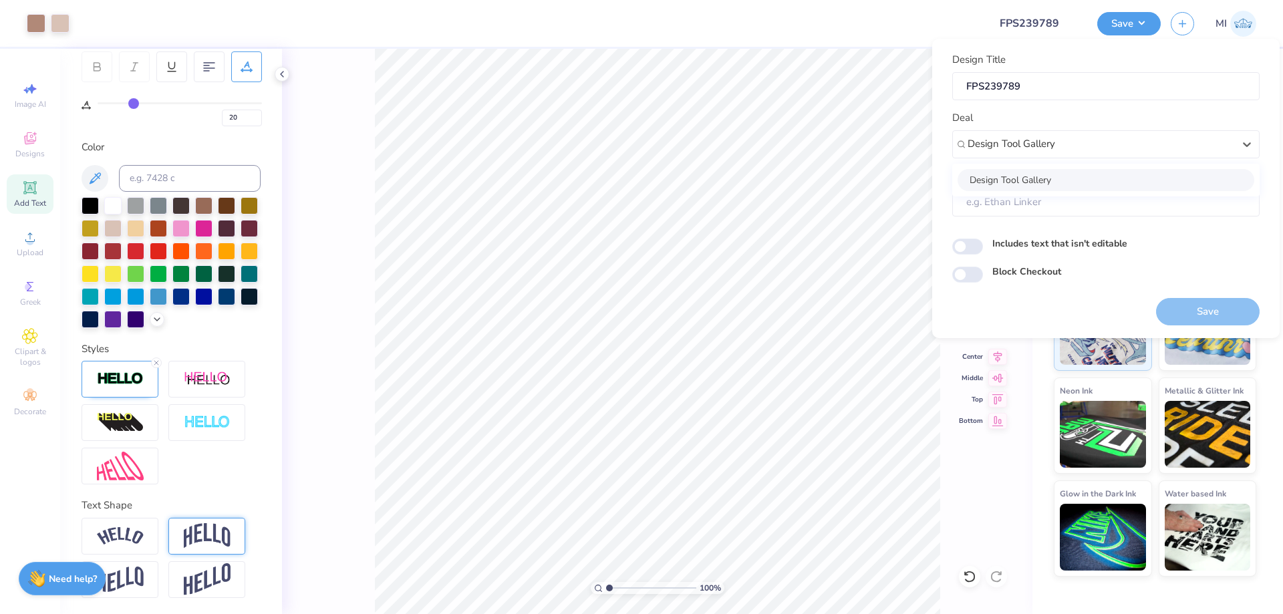
type input "Design Tool Gallery"
type input "Design Tool Gallery User"
click at [1188, 312] on button "Save" at bounding box center [1208, 311] width 104 height 27
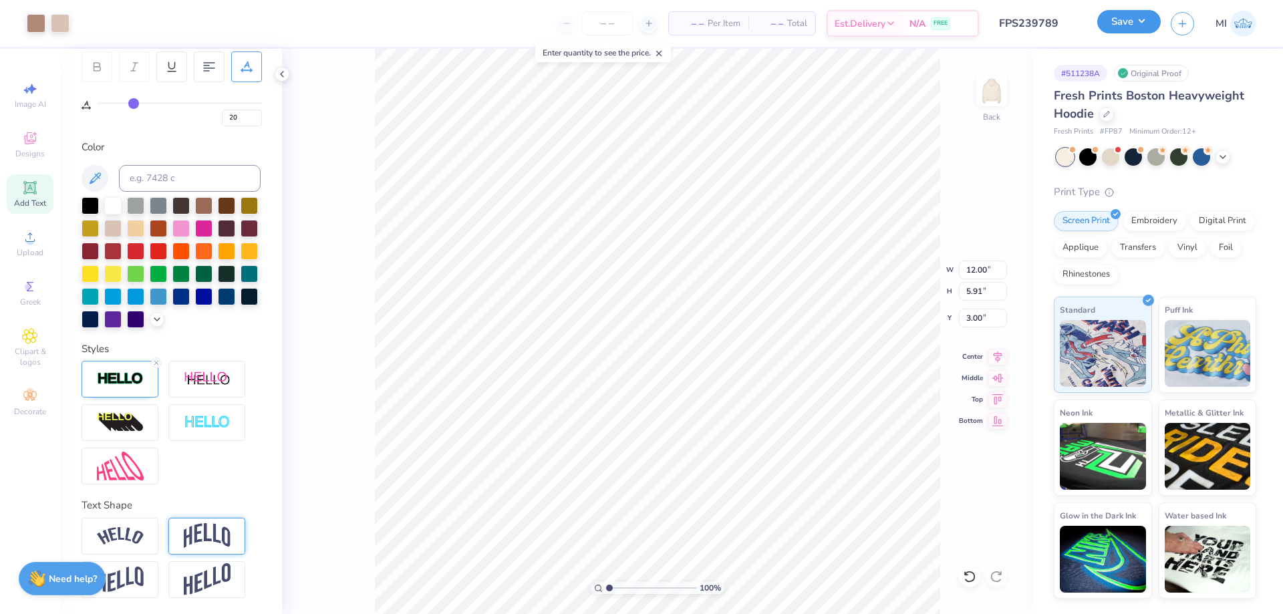
click at [1130, 29] on button "Save" at bounding box center [1128, 21] width 63 height 23
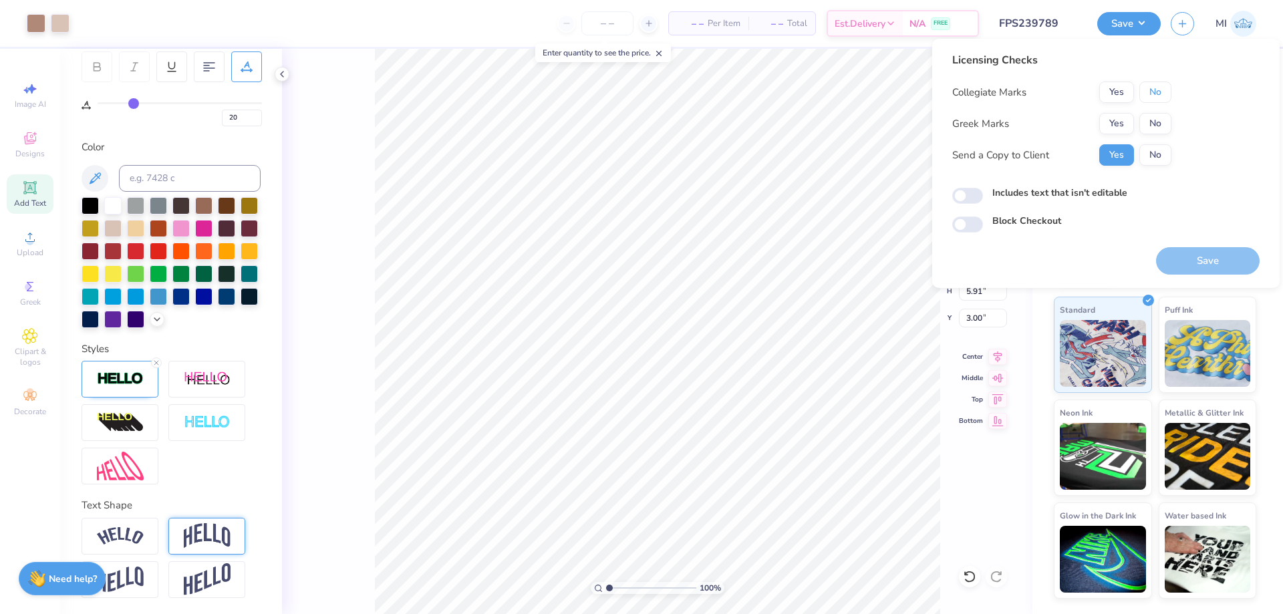
drag, startPoint x: 1150, startPoint y: 94, endPoint x: 1129, endPoint y: 112, distance: 28.0
click at [1150, 94] on button "No" at bounding box center [1155, 91] width 32 height 21
click at [1117, 124] on button "Yes" at bounding box center [1116, 123] width 35 height 21
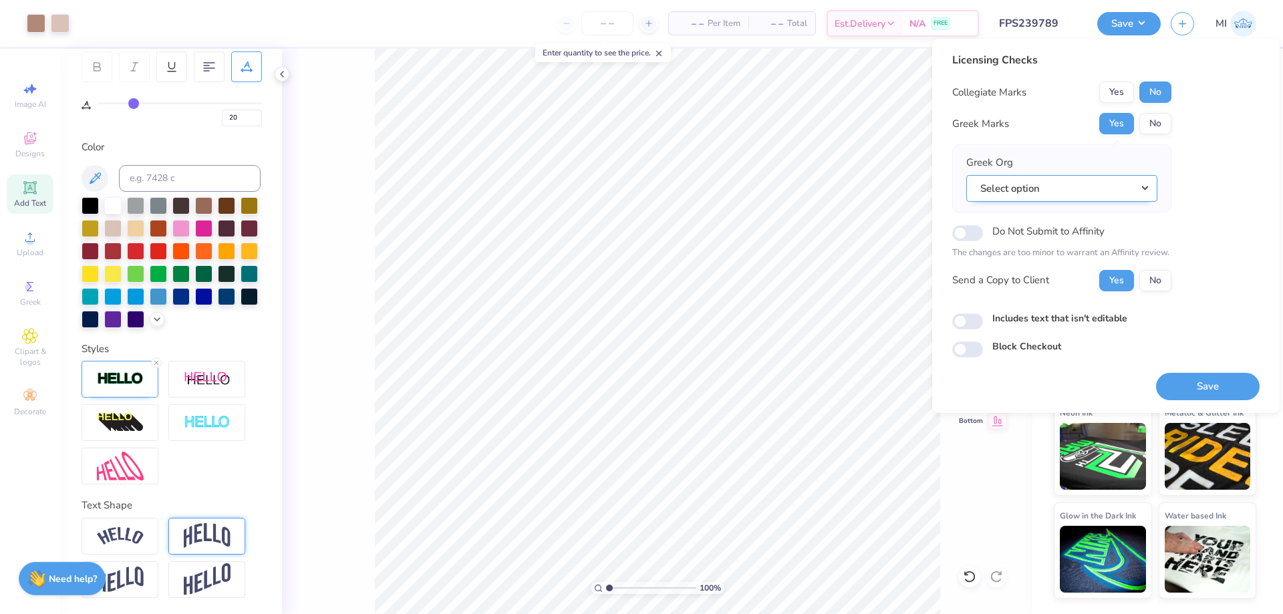
click at [1108, 186] on button "Select option" at bounding box center [1061, 188] width 191 height 27
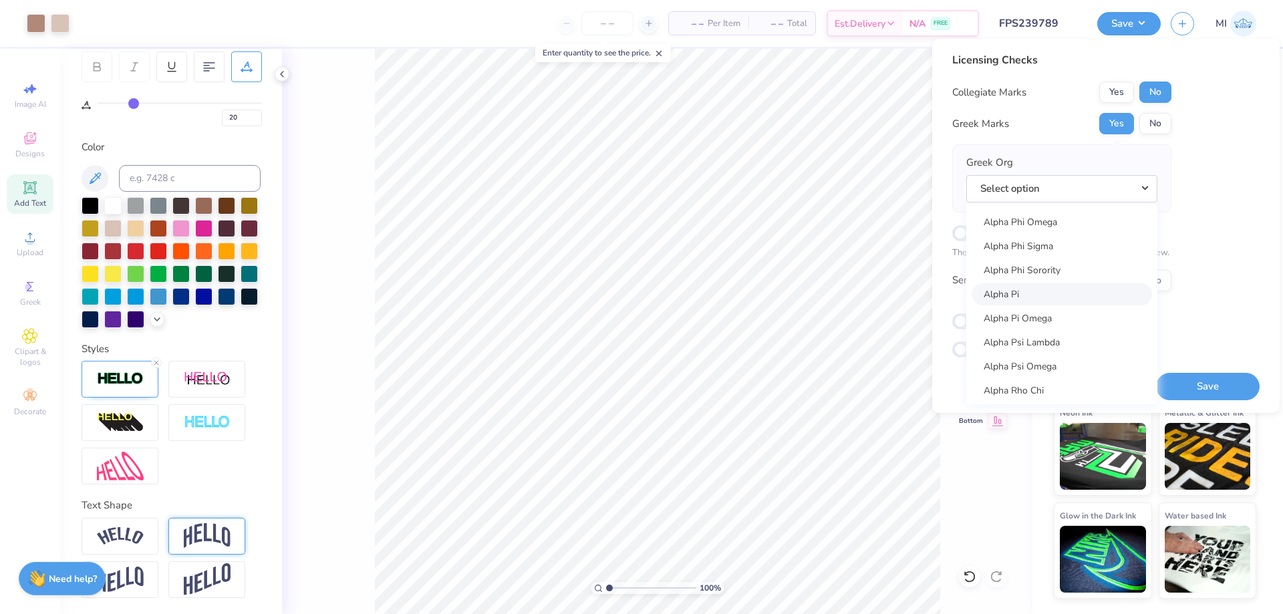
scroll to position [962, 0]
drag, startPoint x: 1157, startPoint y: 229, endPoint x: 1156, endPoint y: 254, distance: 24.7
click at [1156, 254] on div "Collegiate Marks Yes No Greek Marks Yes No Greek Org Select option Acacia Actua…" at bounding box center [1061, 186] width 219 height 210
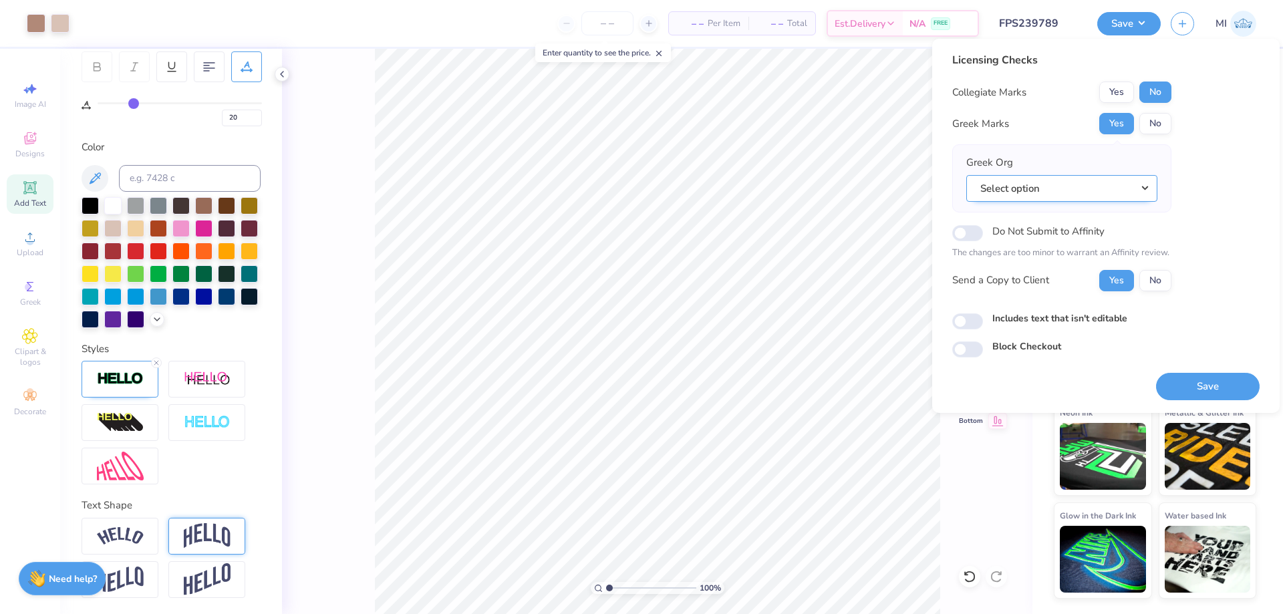
click at [1134, 179] on button "Select option" at bounding box center [1061, 188] width 191 height 27
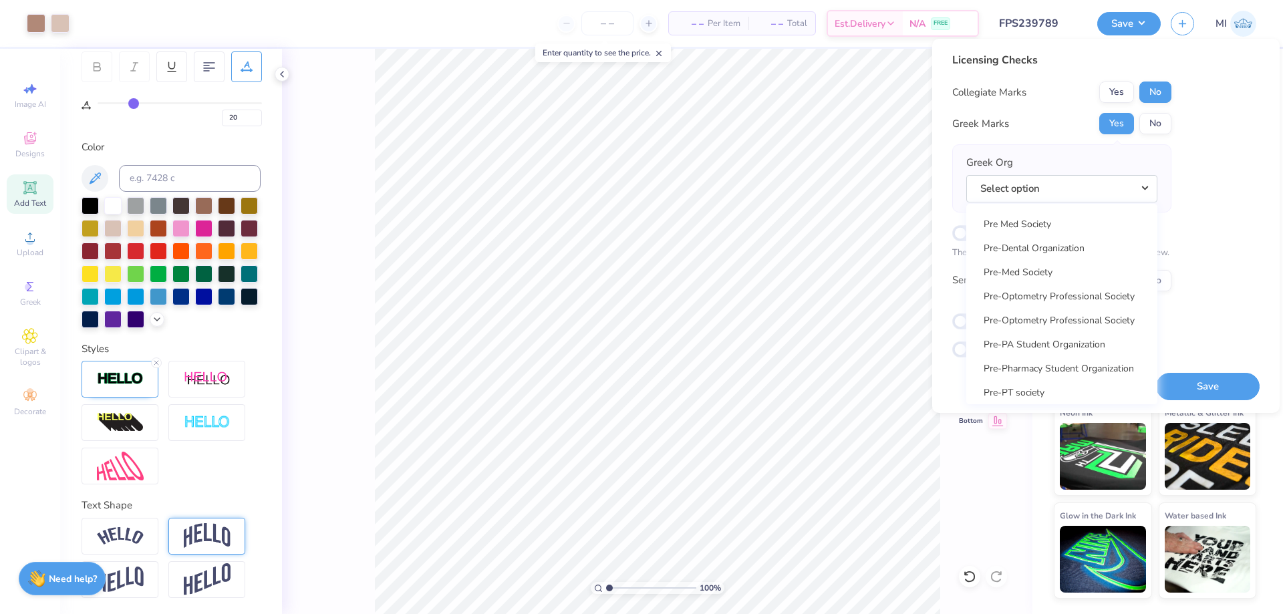
scroll to position [7643, 0]
click at [1051, 250] on link "Pi Beta Phi" at bounding box center [1061, 248] width 180 height 22
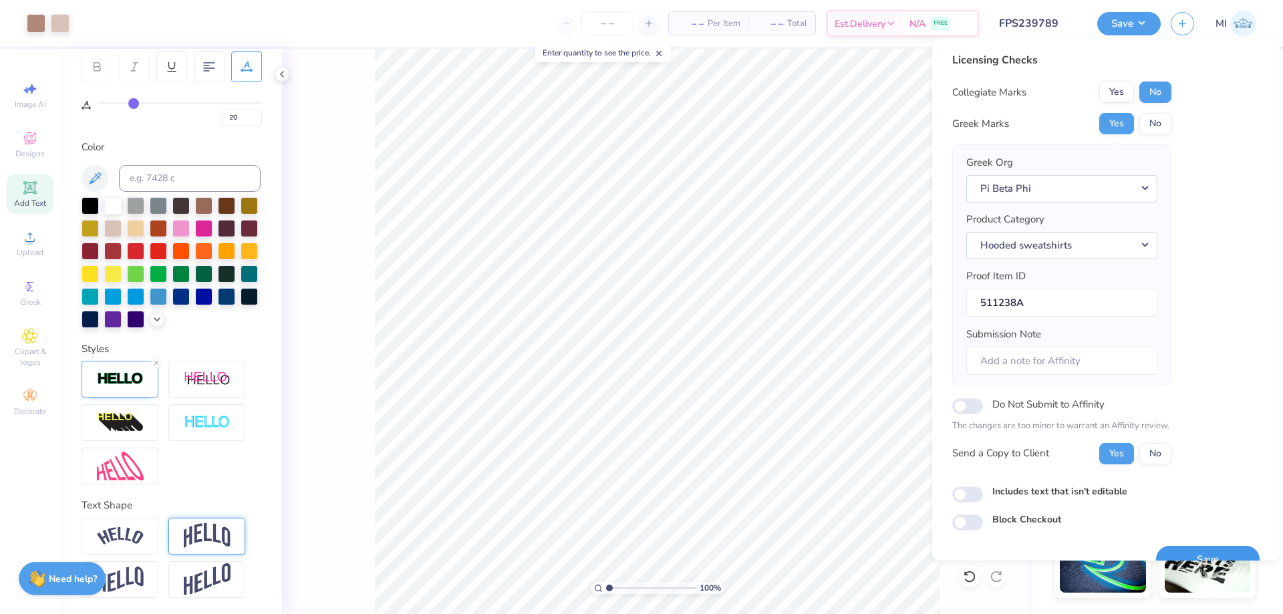
click at [1218, 547] on button "Save" at bounding box center [1208, 559] width 104 height 27
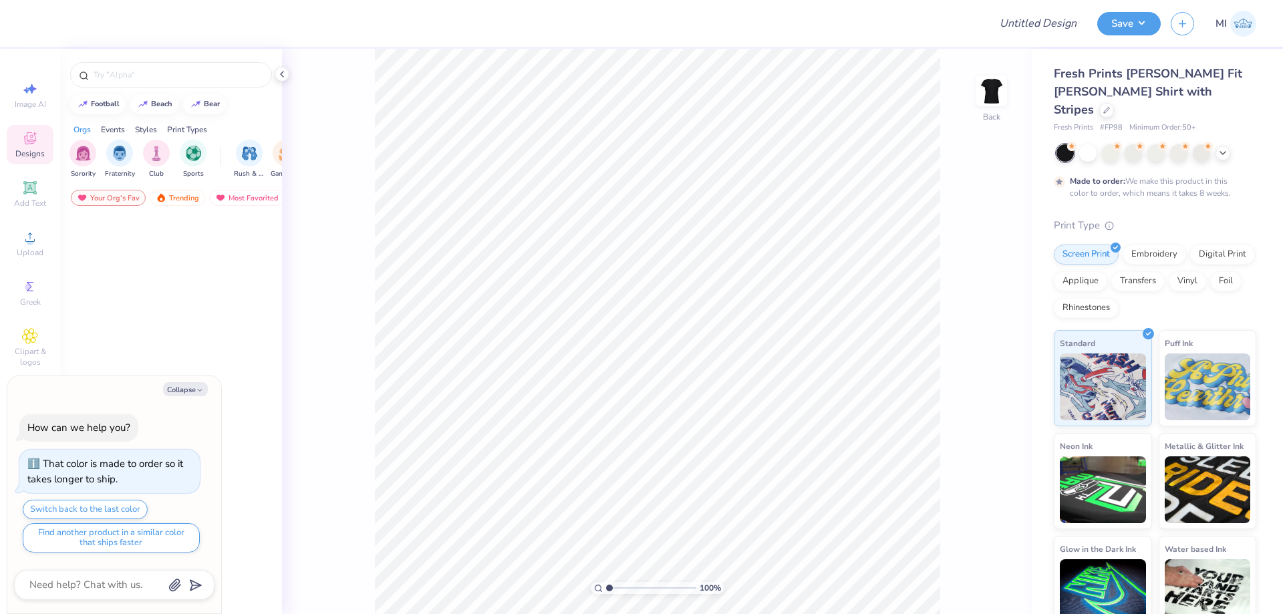
type textarea "x"
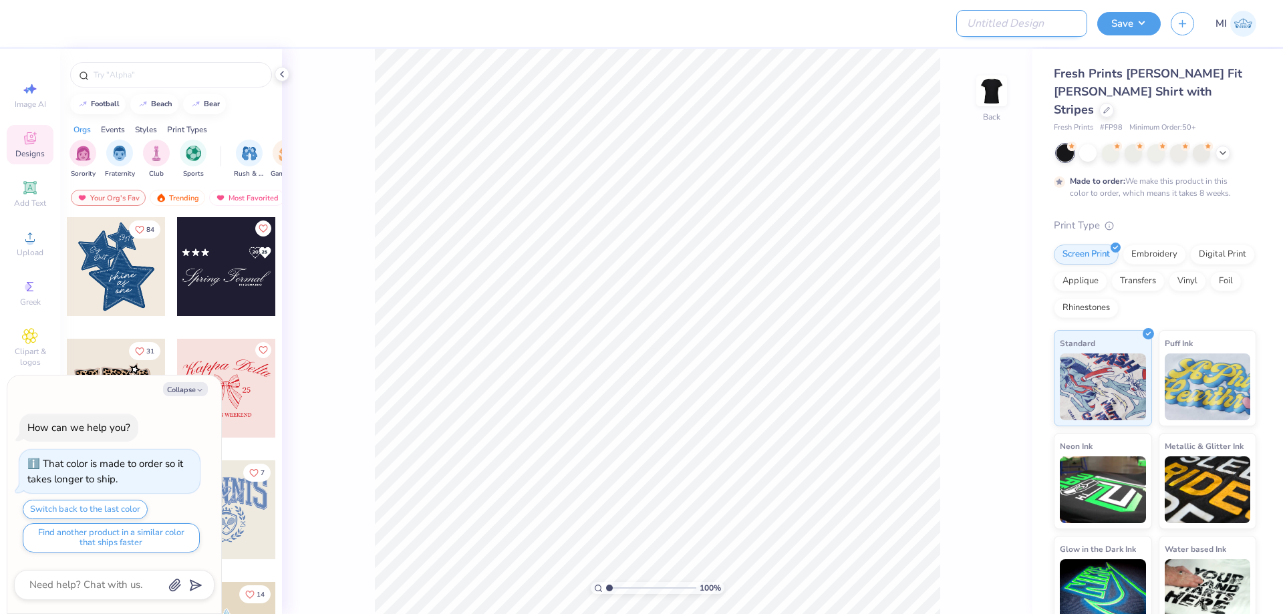
click at [1059, 19] on input "Design Title" at bounding box center [1021, 23] width 131 height 27
paste input "FPS239747"
type input "FPS239747"
type textarea "x"
type input "FPS239747"
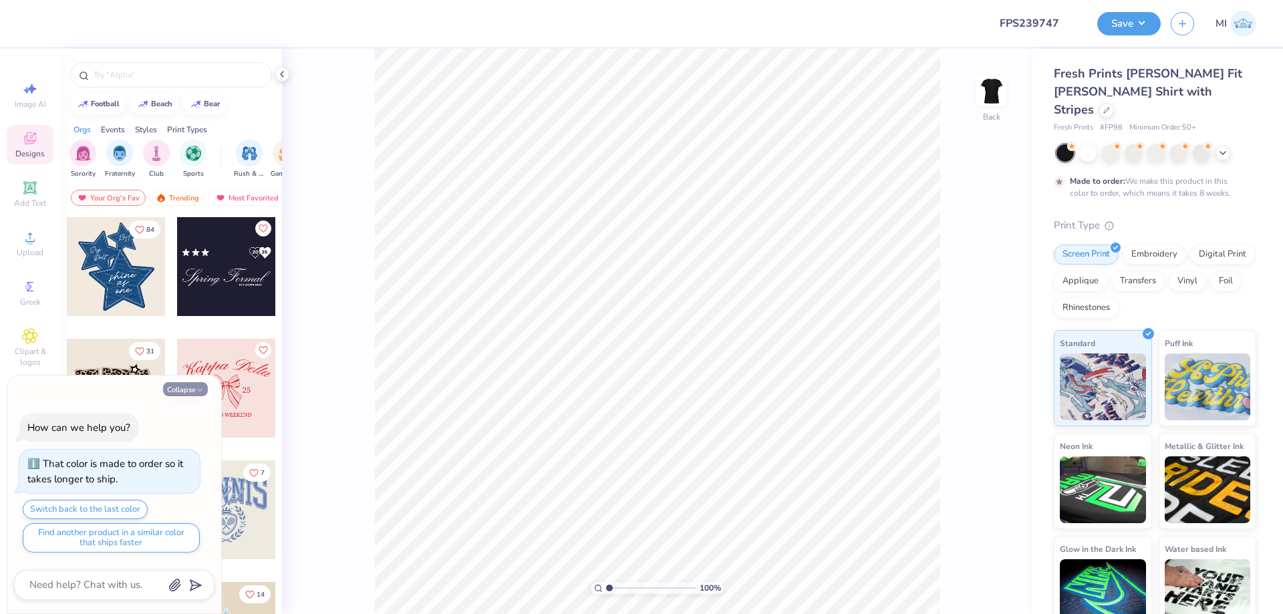
click at [203, 390] on icon "button" at bounding box center [200, 390] width 8 height 8
type textarea "x"
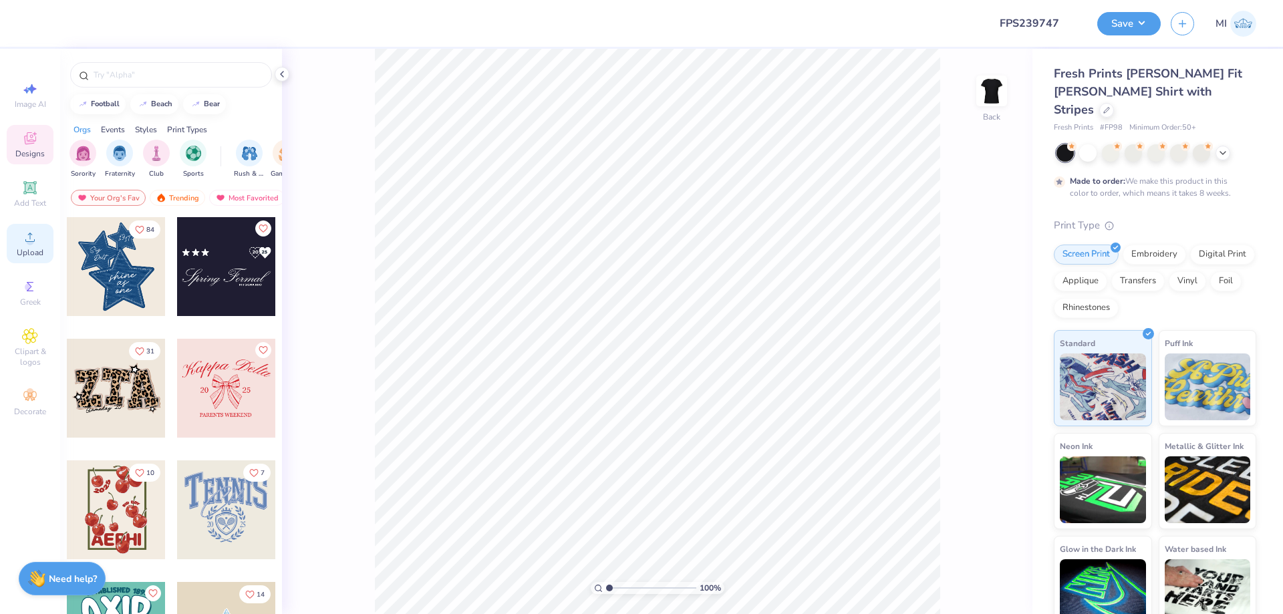
click at [39, 242] on div "Upload" at bounding box center [30, 243] width 47 height 39
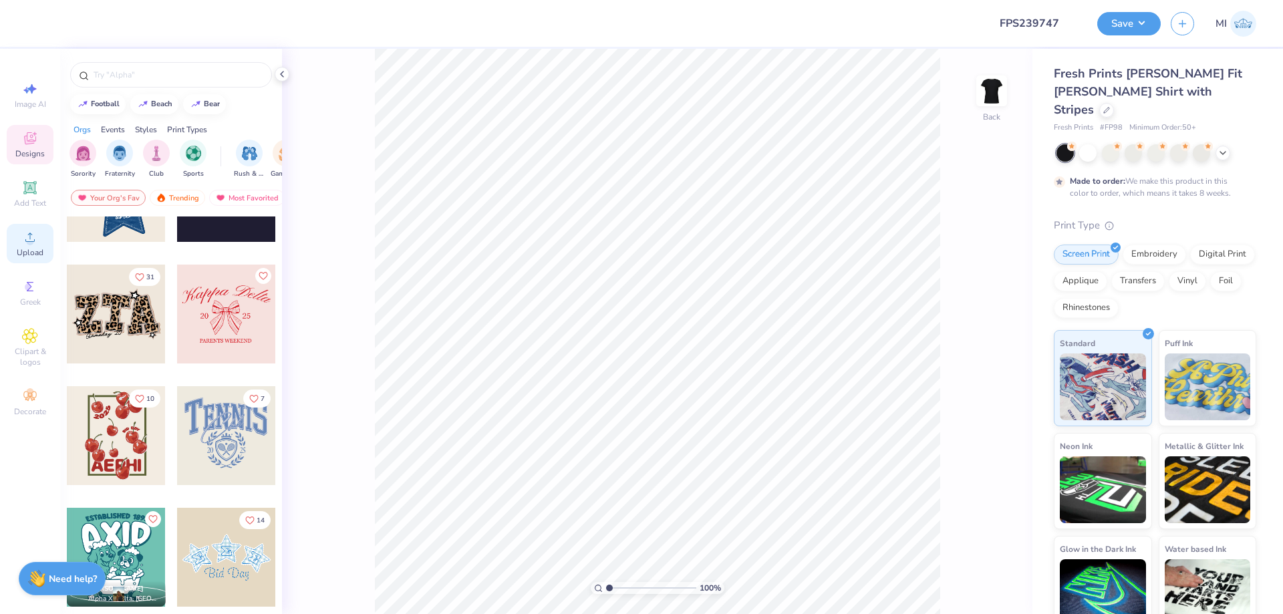
scroll to position [80, 0]
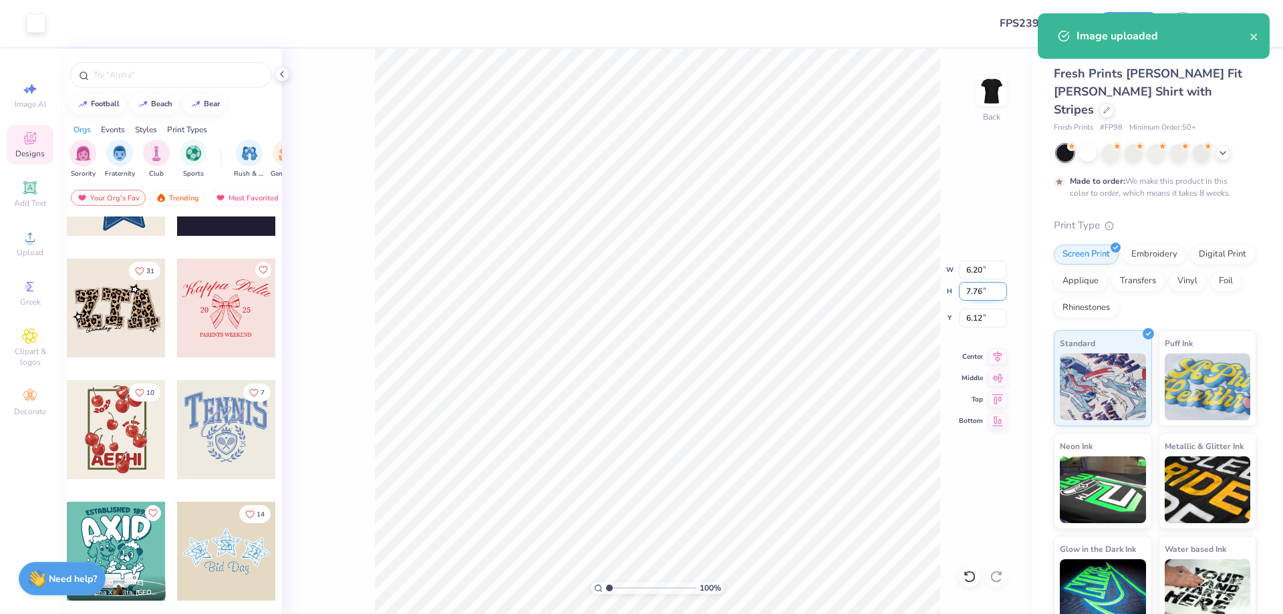
click at [974, 295] on input "7.76" at bounding box center [983, 291] width 48 height 19
click at [979, 273] on input "6.20" at bounding box center [983, 270] width 48 height 19
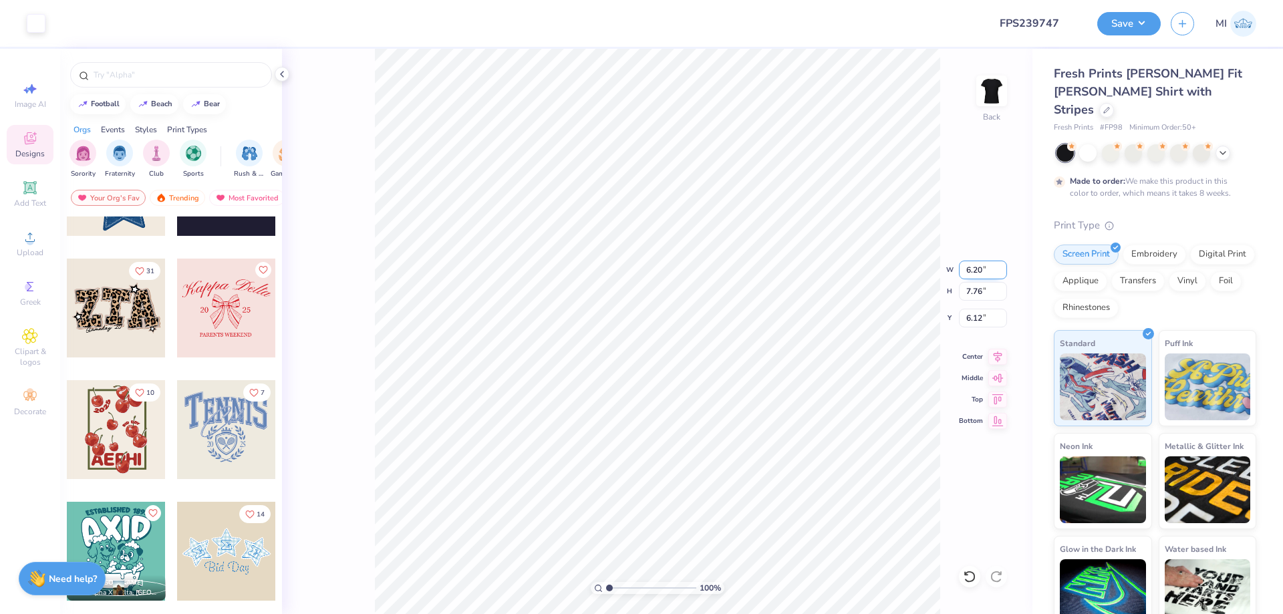
click at [979, 273] on input "6.20" at bounding box center [983, 270] width 48 height 19
type input "6.50"
type input "8.13"
click at [979, 317] on input "5.93" at bounding box center [983, 318] width 48 height 19
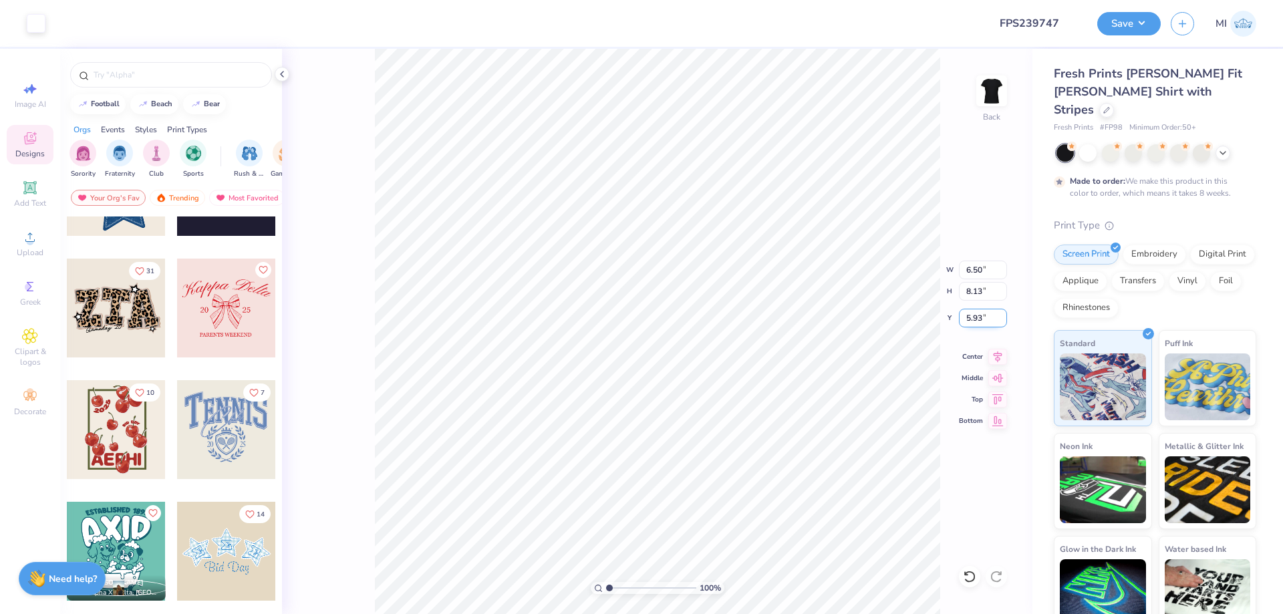
click at [979, 317] on input "5.93" at bounding box center [983, 318] width 48 height 19
type input "3.00"
click at [35, 198] on span "Add Text" at bounding box center [30, 203] width 32 height 11
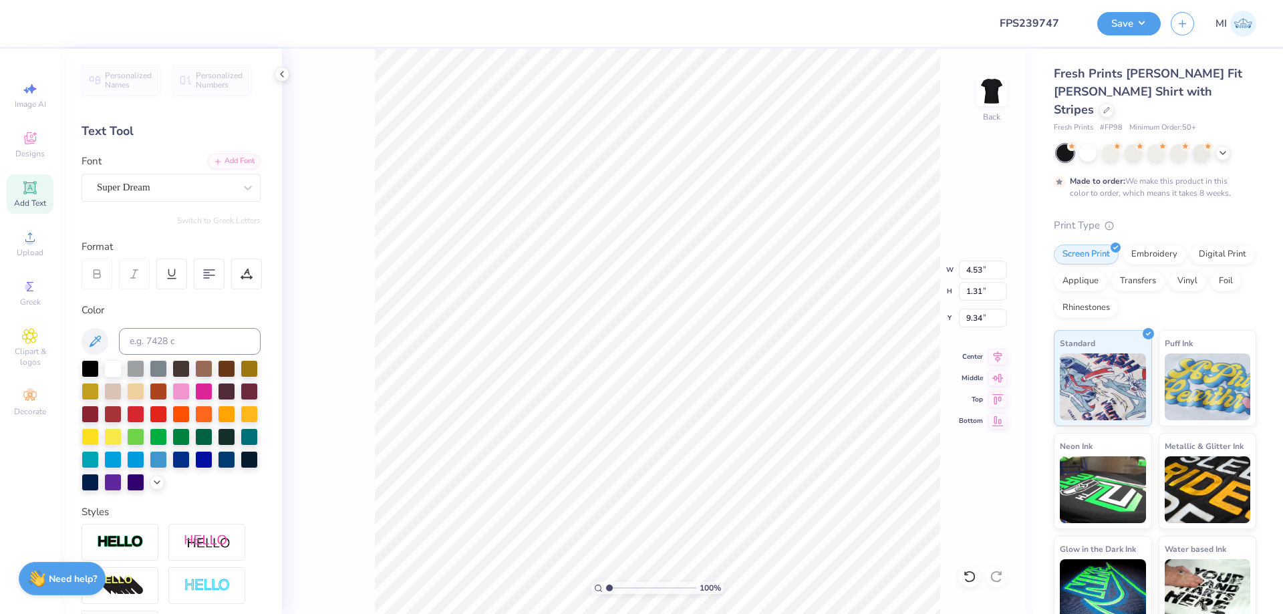
type input "3.93"
click at [248, 165] on div "Add Font" at bounding box center [234, 159] width 53 height 15
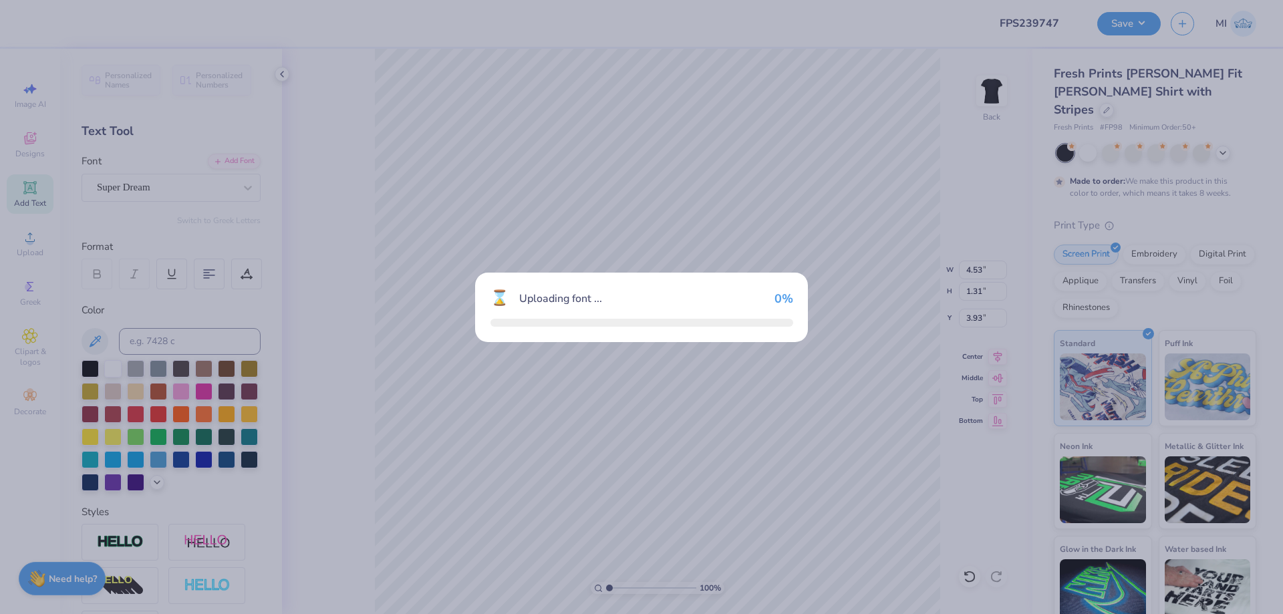
type input "3.94"
type input "1.46"
type input "3.85"
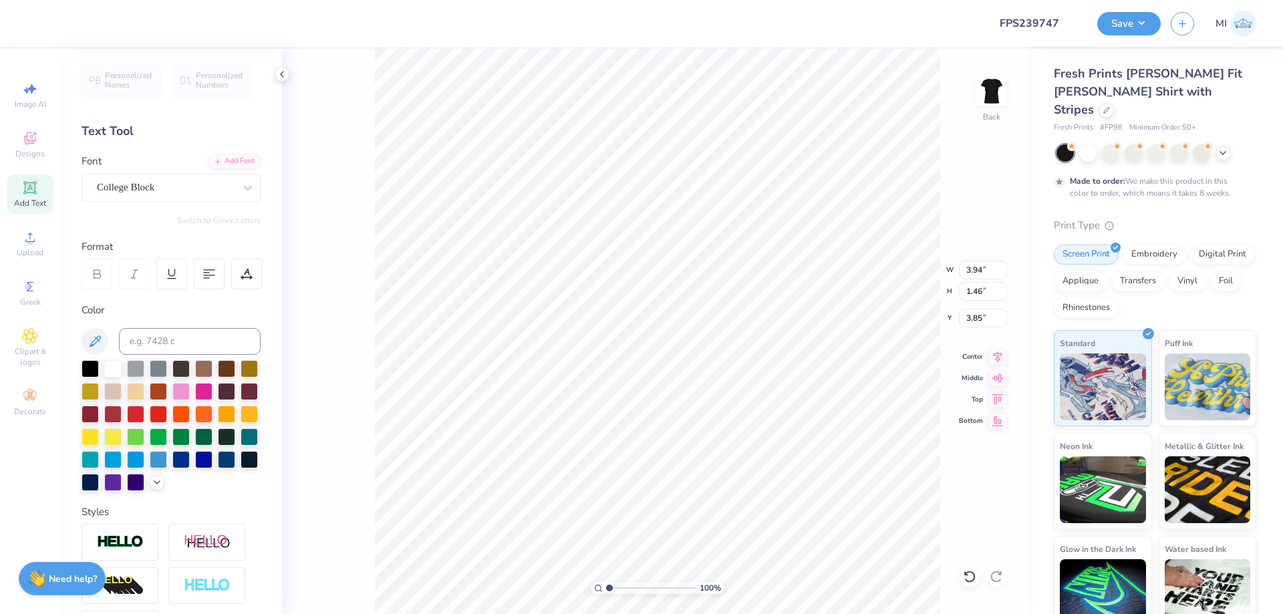
scroll to position [0, 1]
type textarea "alpha chi"
click at [224, 185] on div "College Block" at bounding box center [166, 187] width 140 height 21
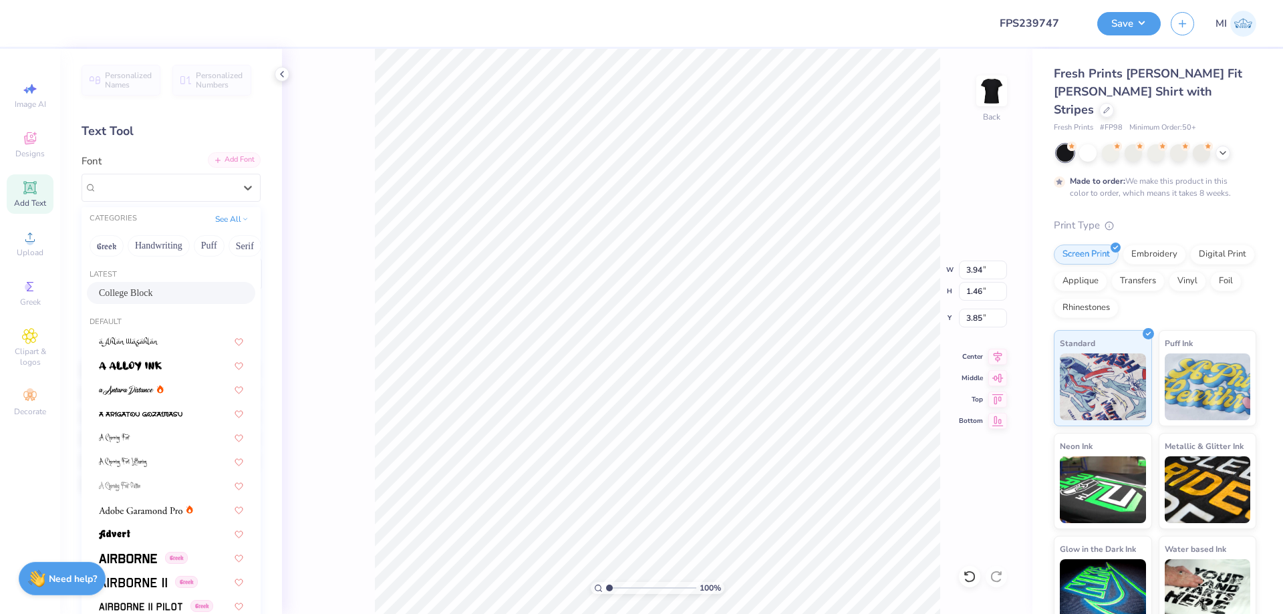
click at [250, 164] on div "Add Font" at bounding box center [234, 159] width 53 height 15
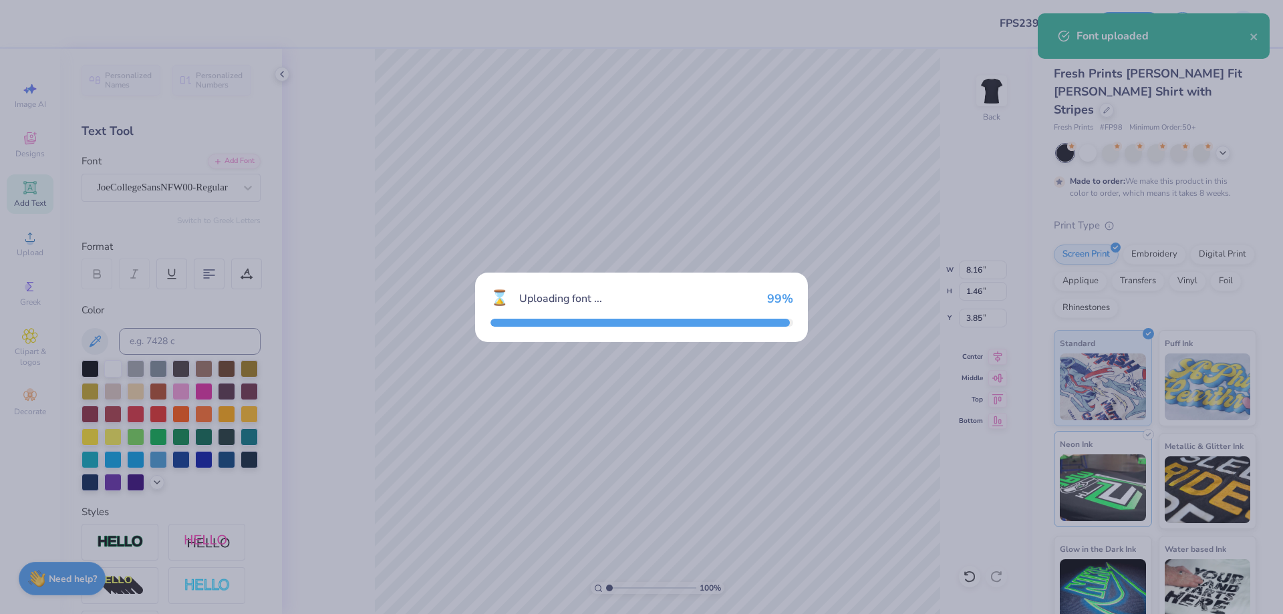
type input "8.17"
type input "1.47"
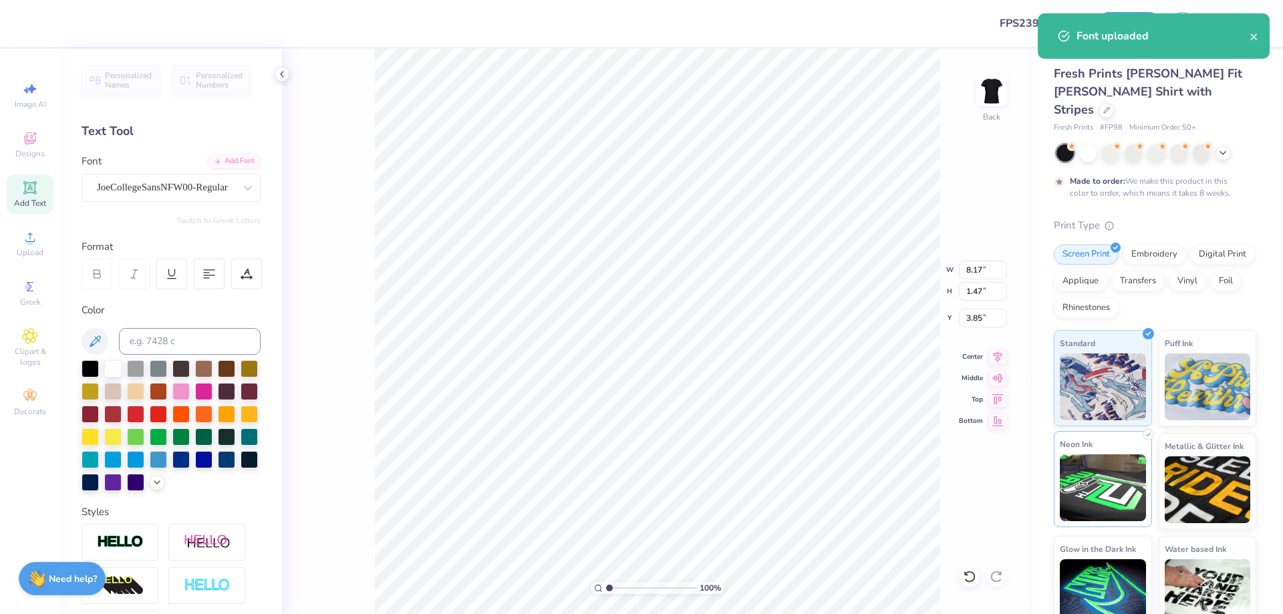
type input "3.82"
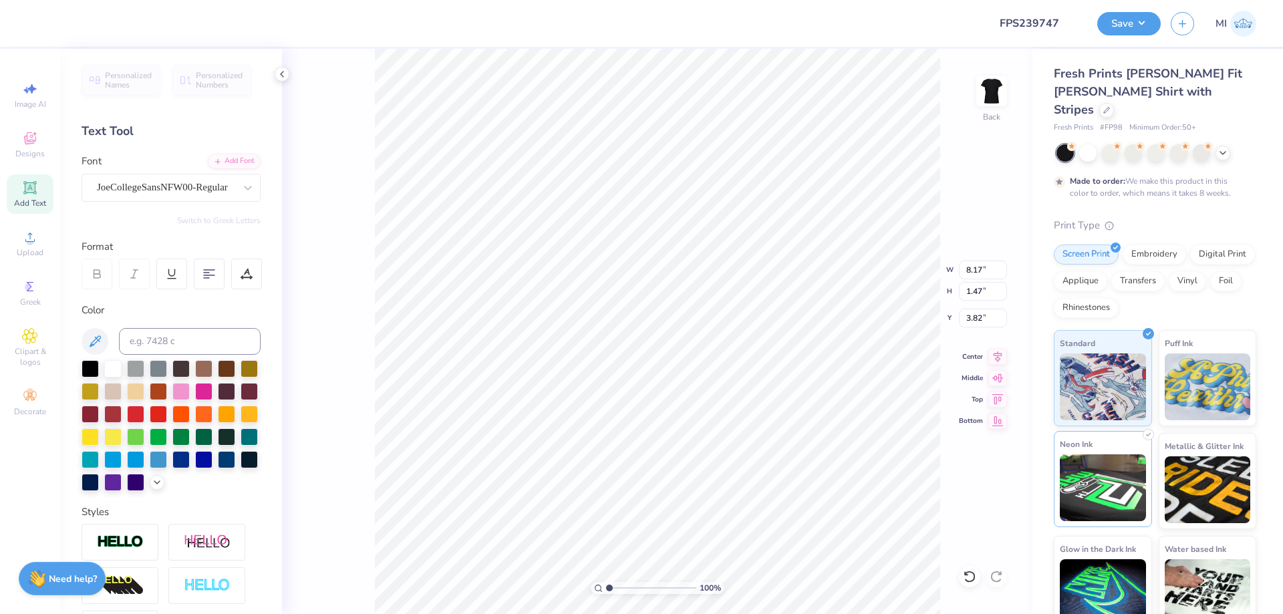
type input "6.50"
type input "8.13"
type input "3.00"
type input "8.17"
type input "1.47"
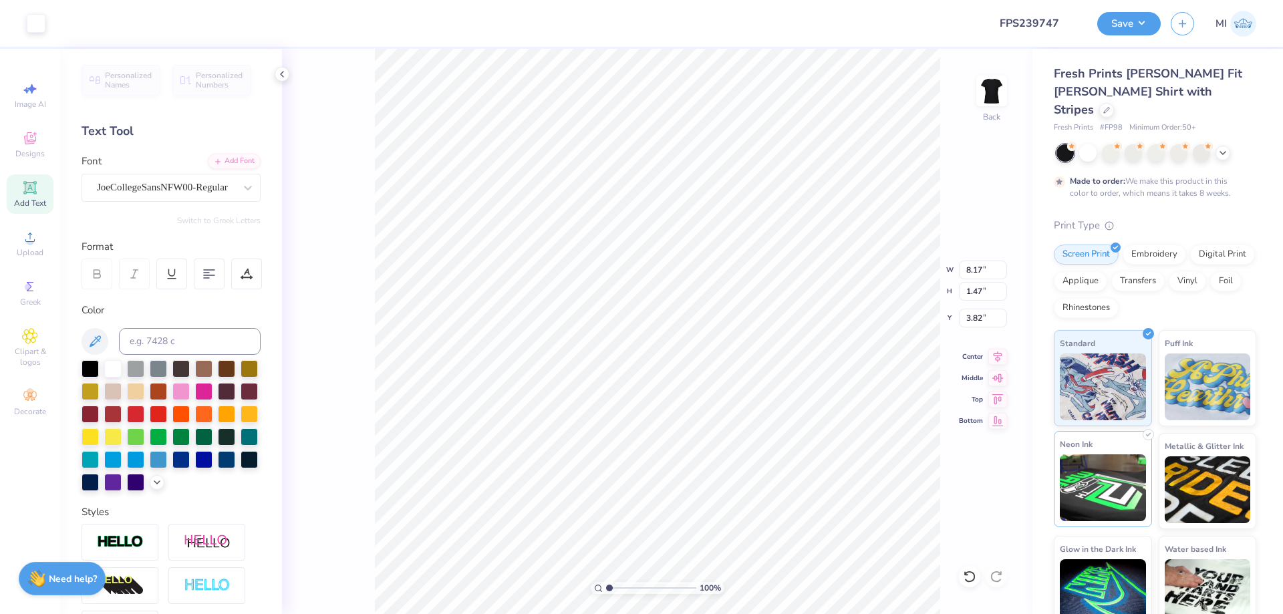
type input "3.79"
drag, startPoint x: 993, startPoint y: 271, endPoint x: 935, endPoint y: 271, distance: 58.8
click at [959, 271] on input "8.17" at bounding box center [983, 270] width 48 height 19
type input "7.00"
type input "1.26"
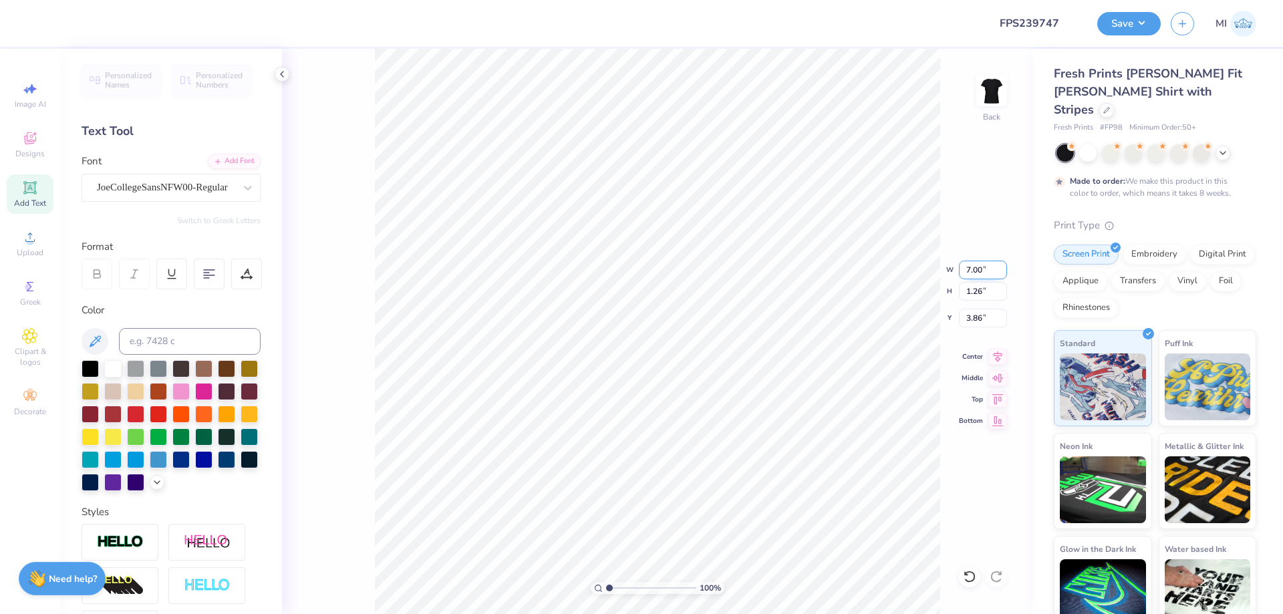
type input "11.50"
type textarea "SEMI FORMAL"
click at [244, 273] on icon at bounding box center [246, 274] width 12 height 12
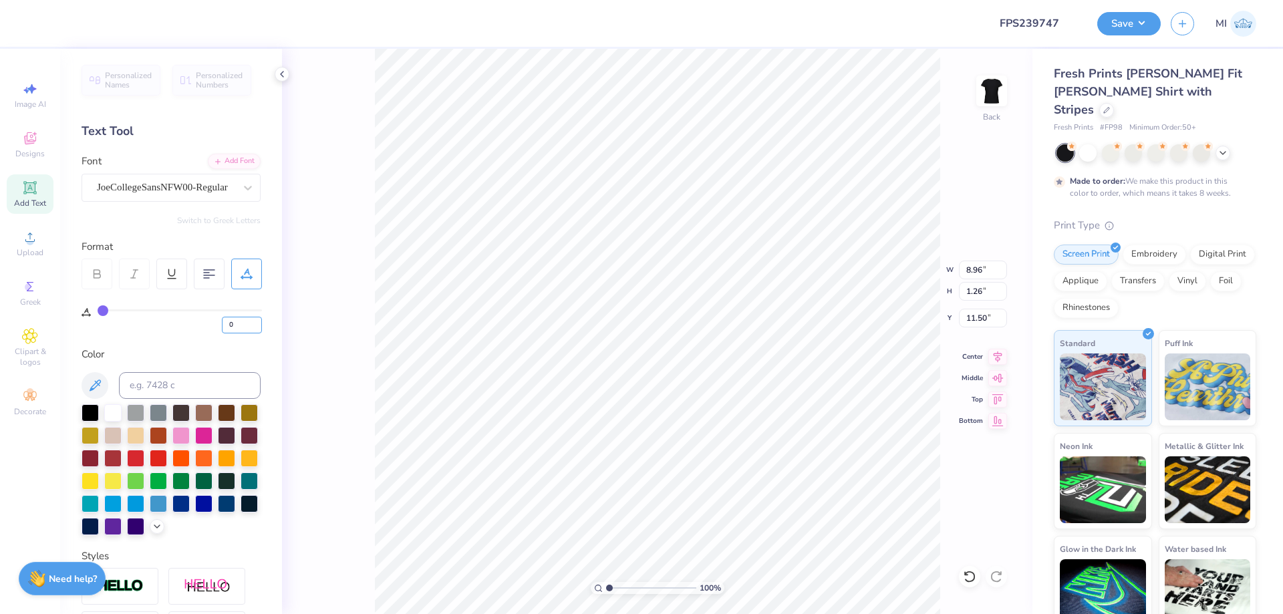
drag, startPoint x: 222, startPoint y: 328, endPoint x: 196, endPoint y: 328, distance: 25.4
click at [222, 329] on input "0" at bounding box center [242, 325] width 40 height 17
type input "50"
type input "11.75"
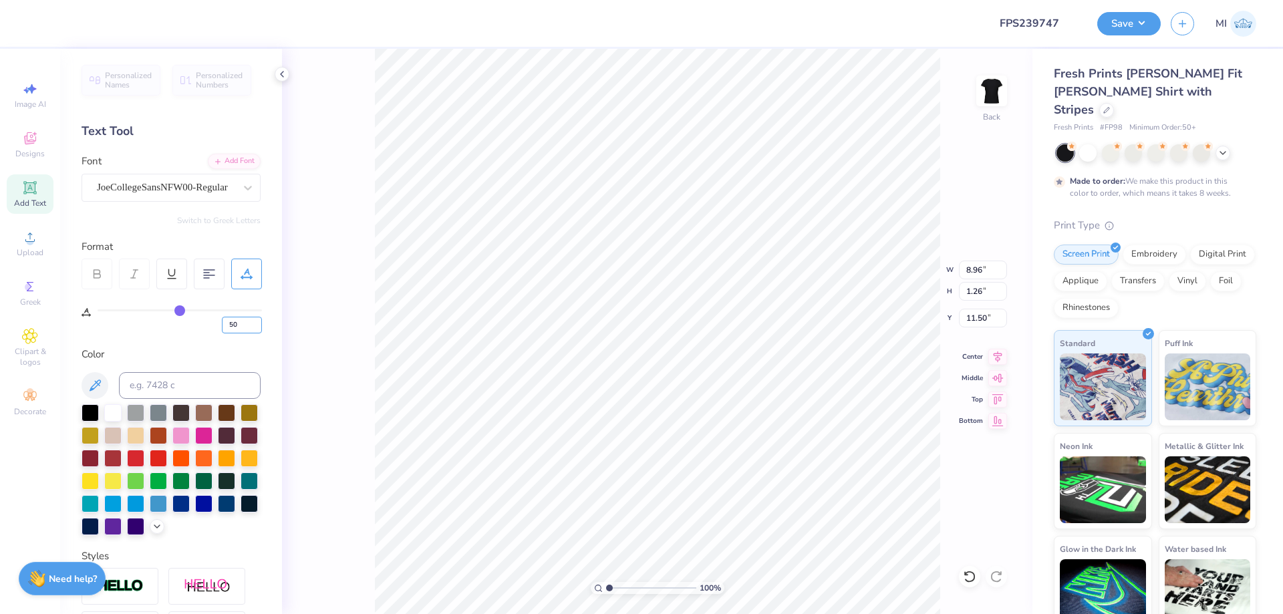
type input "0.87"
type input "11.69"
drag, startPoint x: 241, startPoint y: 329, endPoint x: 180, endPoint y: 329, distance: 61.5
click at [222, 329] on input "50" at bounding box center [242, 325] width 40 height 17
type input "40"
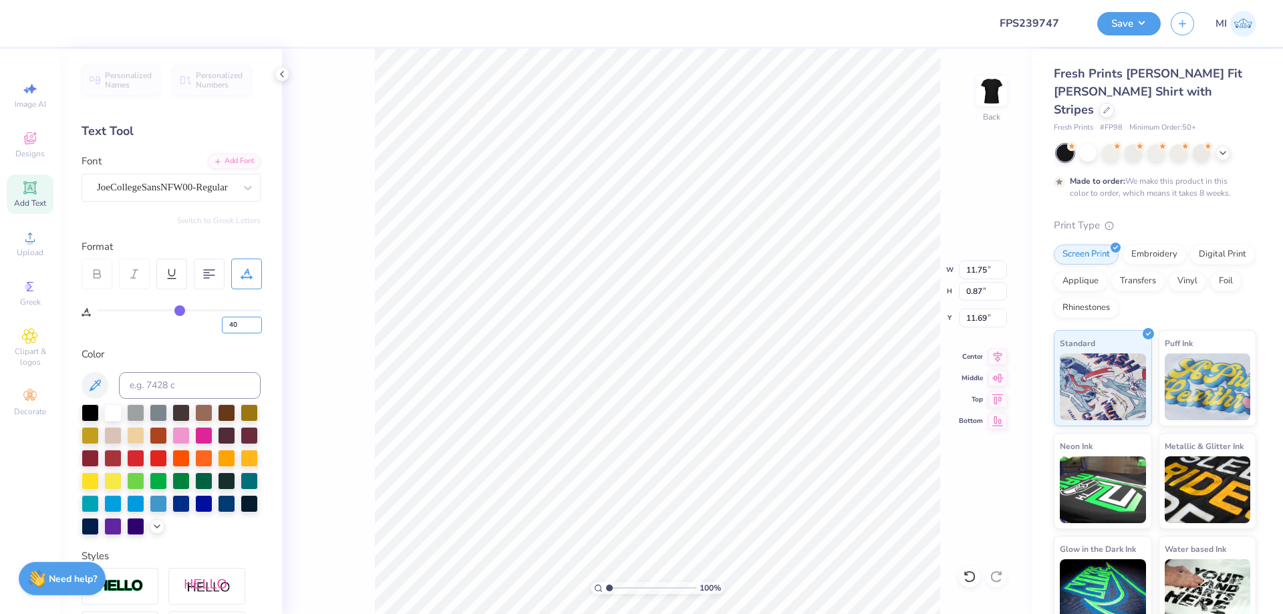
type input "40"
drag, startPoint x: 985, startPoint y: 265, endPoint x: 898, endPoint y: 274, distance: 87.9
click at [959, 274] on input "10.64" at bounding box center [983, 270] width 48 height 19
type input "7.00"
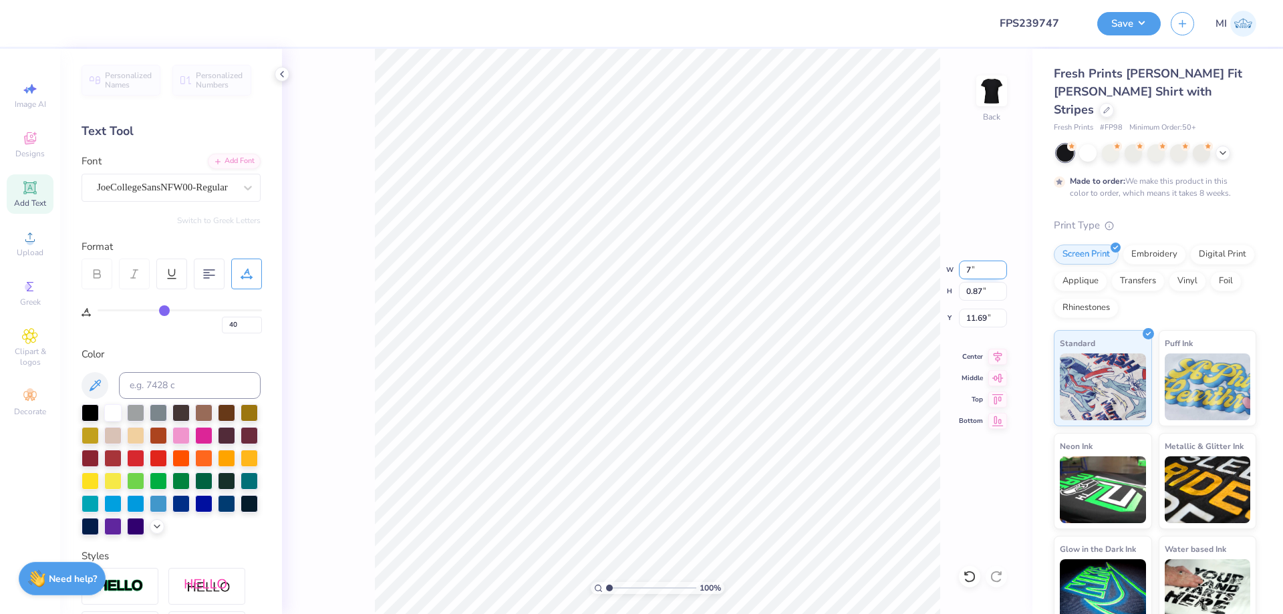
type input "0.57"
type input "11.66"
drag, startPoint x: 971, startPoint y: 293, endPoint x: 929, endPoint y: 293, distance: 41.4
click at [959, 293] on input "9.24" at bounding box center [983, 291] width 48 height 19
type input "7"
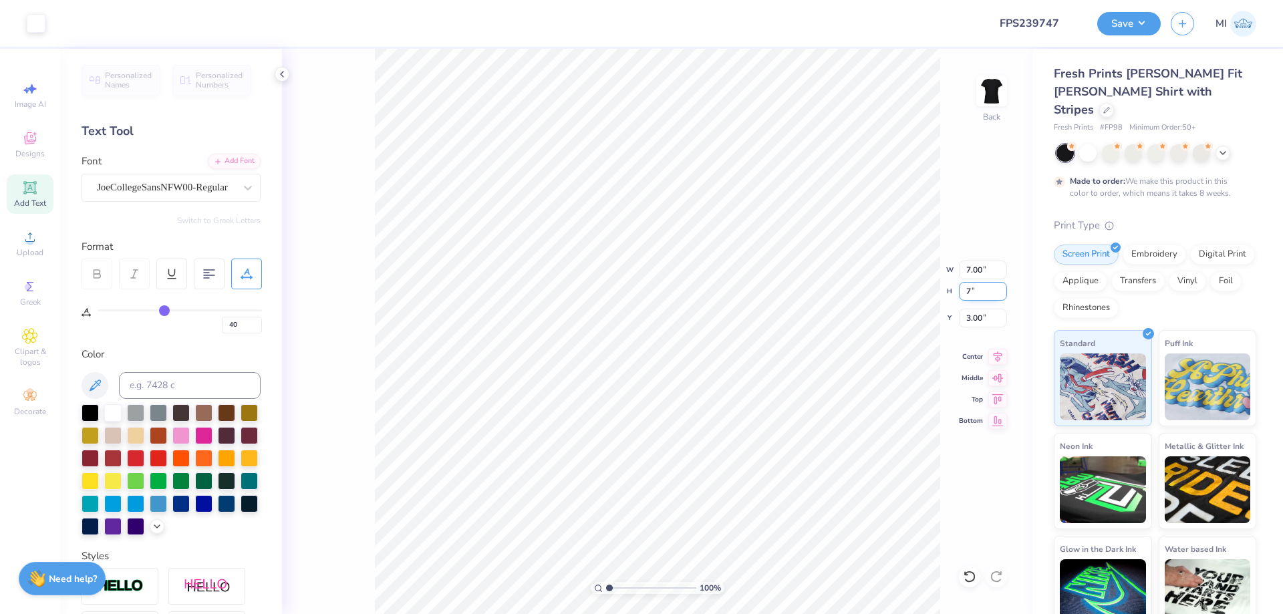
type input "5.30"
type input "7.00"
type input "4.12"
drag, startPoint x: 980, startPoint y: 293, endPoint x: 931, endPoint y: 299, distance: 49.1
click at [959, 299] on input "7.00" at bounding box center [983, 291] width 48 height 19
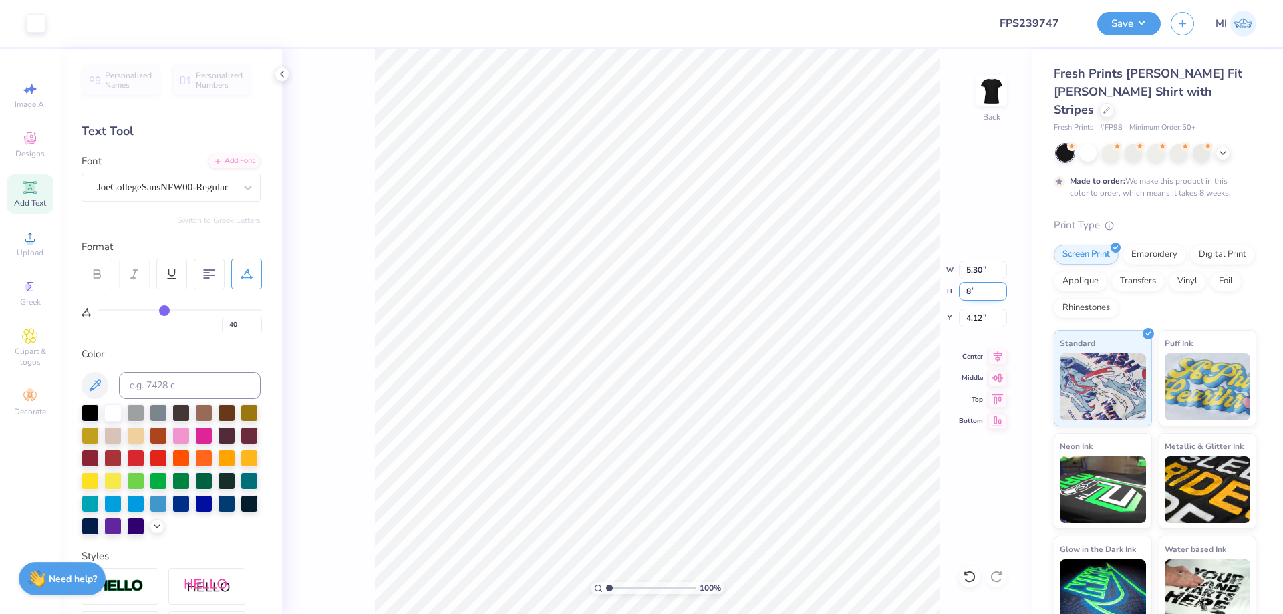
type input "8"
type input "6.06"
type input "8.00"
drag, startPoint x: 955, startPoint y: 320, endPoint x: 912, endPoint y: 323, distance: 42.8
click at [959, 323] on input "3.62" at bounding box center [983, 318] width 48 height 19
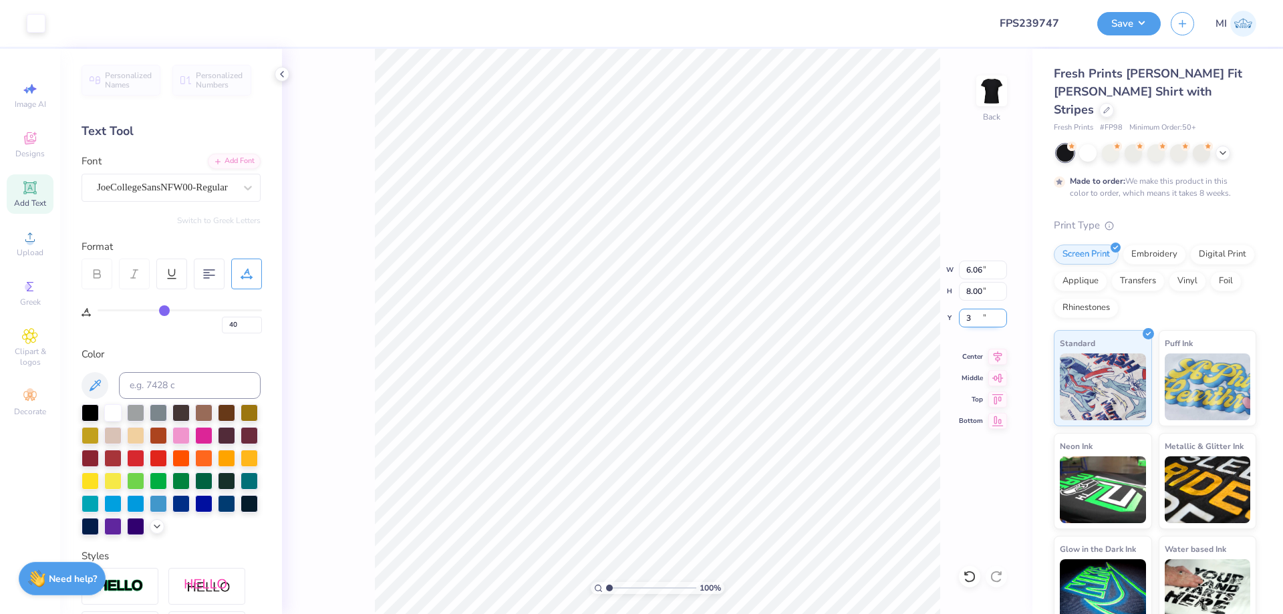
type input "3.00"
drag, startPoint x: 986, startPoint y: 291, endPoint x: 910, endPoint y: 295, distance: 76.2
click at [959, 295] on input "8.00" at bounding box center [983, 291] width 48 height 19
type input "8.5"
type input "6.44"
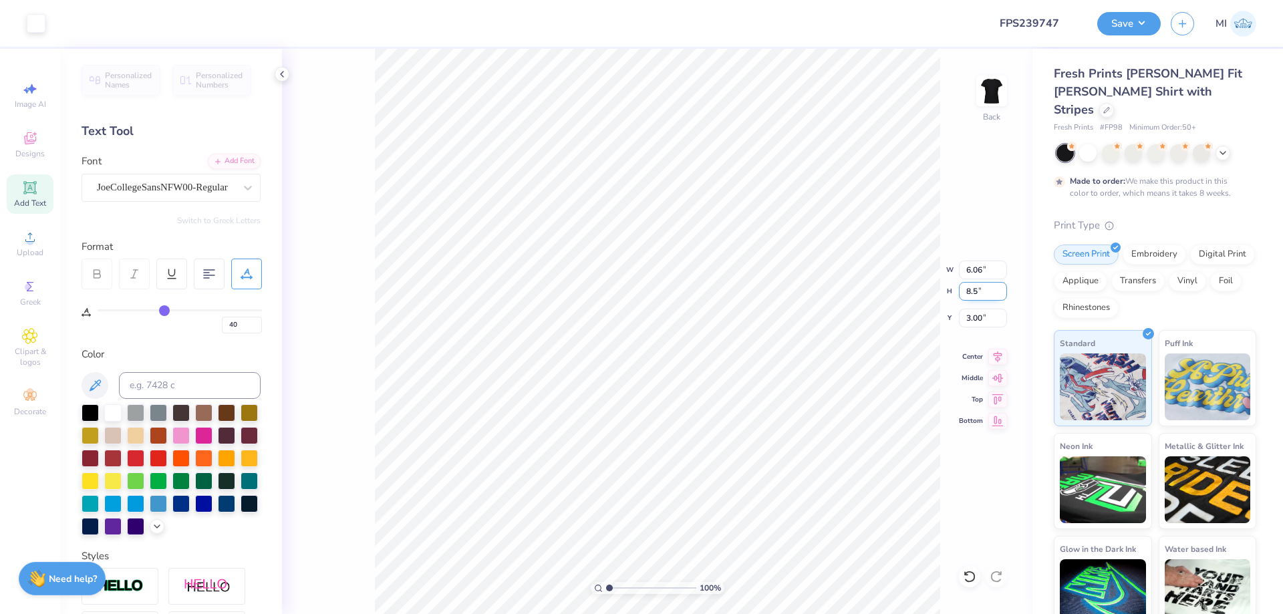
type input "8.50"
drag, startPoint x: 981, startPoint y: 321, endPoint x: 898, endPoint y: 331, distance: 82.8
click at [959, 327] on input "2.75" at bounding box center [983, 318] width 48 height 19
type input "2"
type input "3.00"
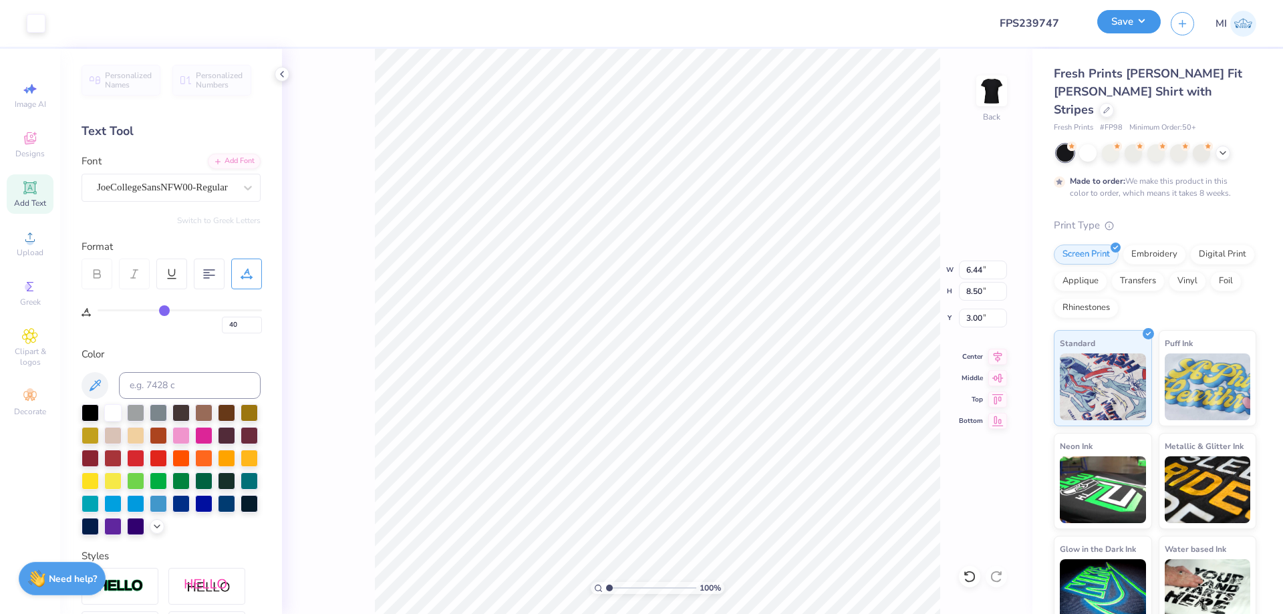
click at [1130, 15] on button "Save" at bounding box center [1128, 21] width 63 height 23
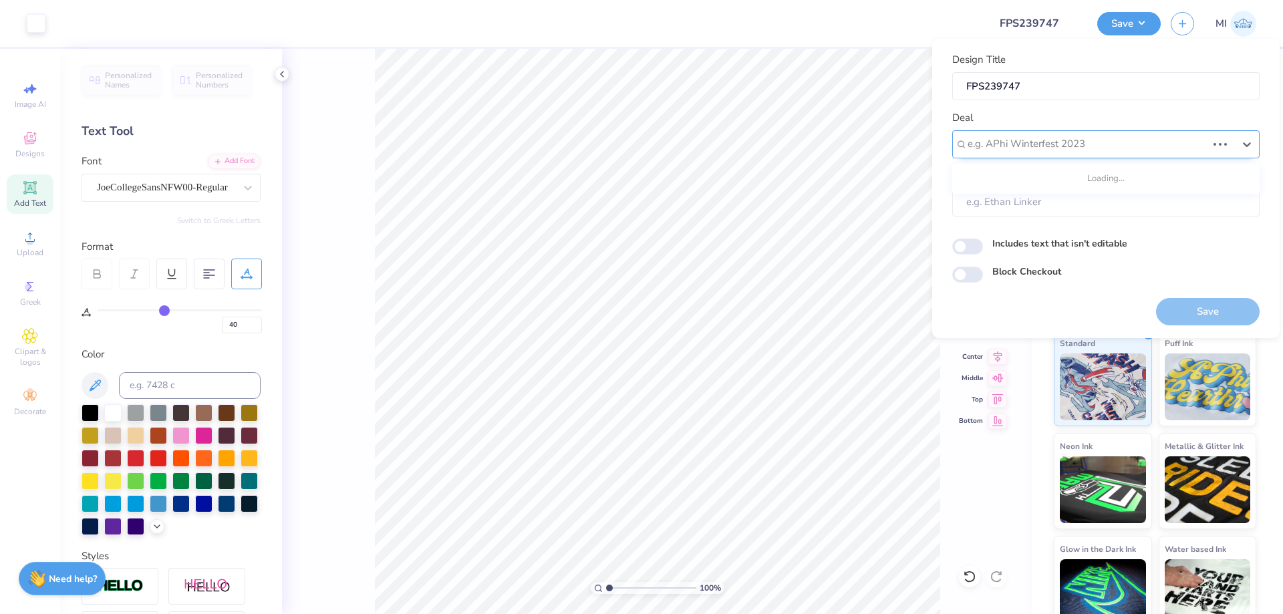
click at [1074, 130] on div "e.g. APhi Winterfest 2023" at bounding box center [1105, 144] width 307 height 28
click at [1073, 174] on div "Design Tool Gallery" at bounding box center [1105, 180] width 297 height 22
type input "Design Tool Ga"
type input "Design Tool Gallery User"
click at [1190, 304] on button "Save" at bounding box center [1208, 311] width 104 height 27
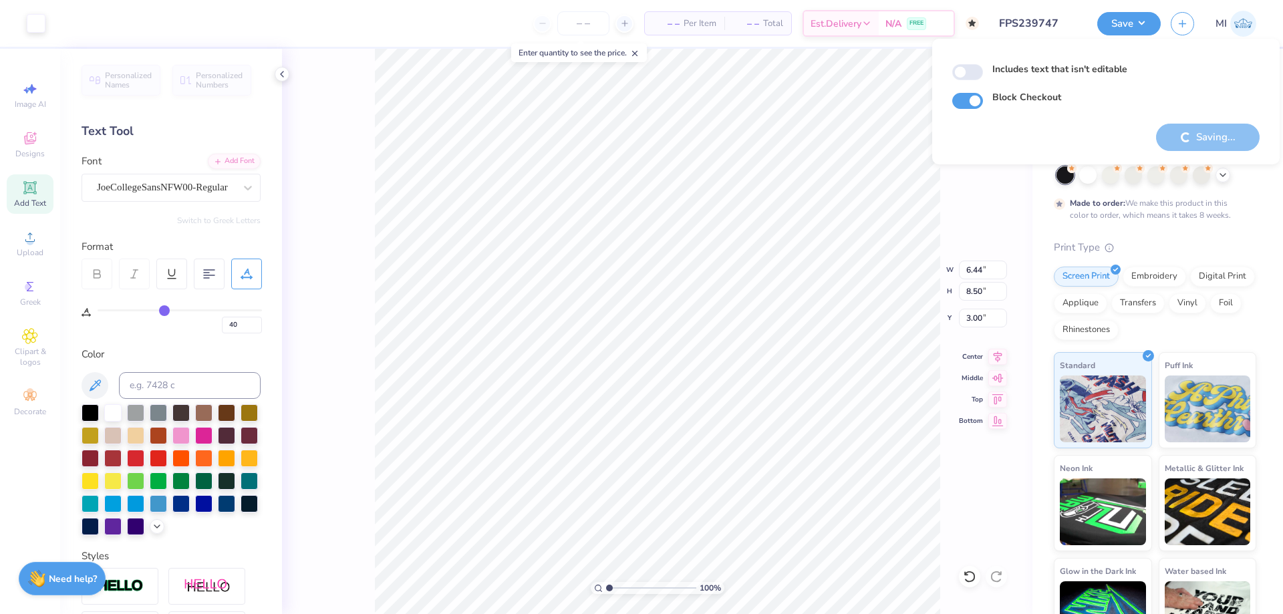
checkbox input "true"
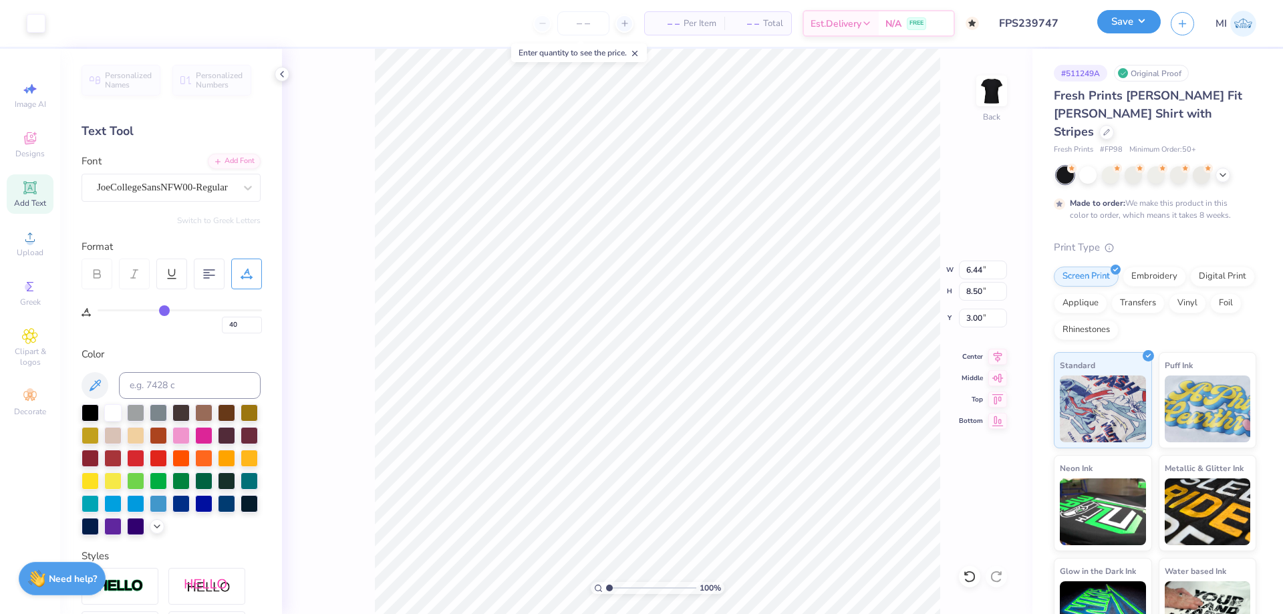
click at [1123, 31] on button "Save" at bounding box center [1128, 21] width 63 height 23
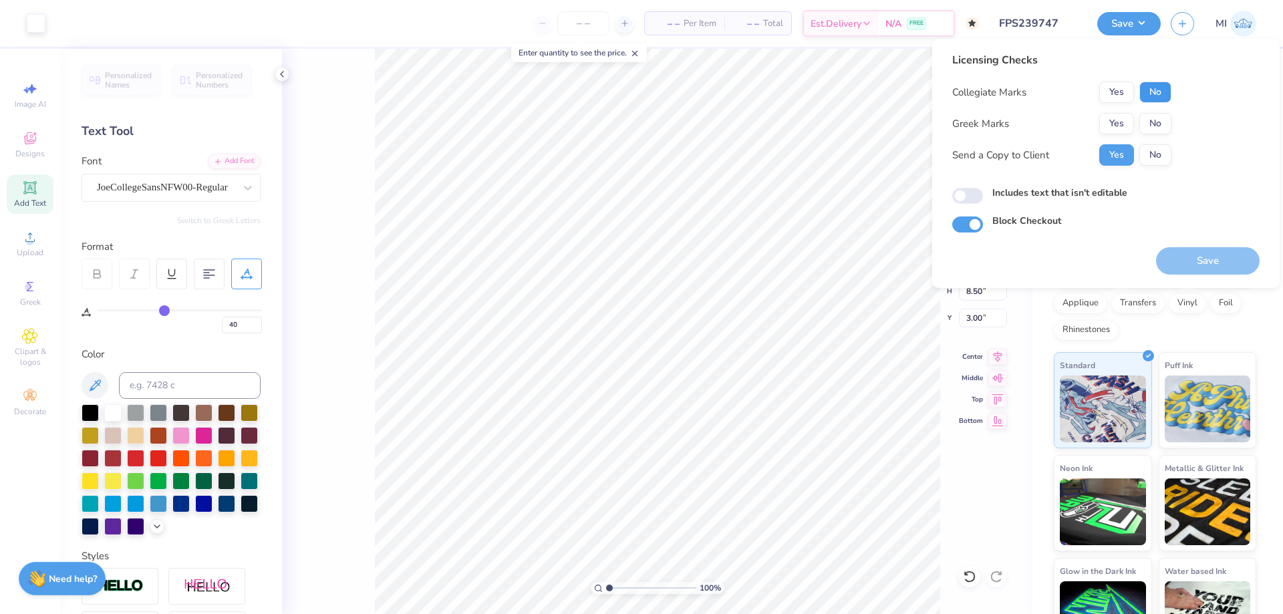
click at [1160, 91] on button "No" at bounding box center [1155, 91] width 32 height 21
click at [1124, 114] on button "Yes" at bounding box center [1116, 123] width 35 height 21
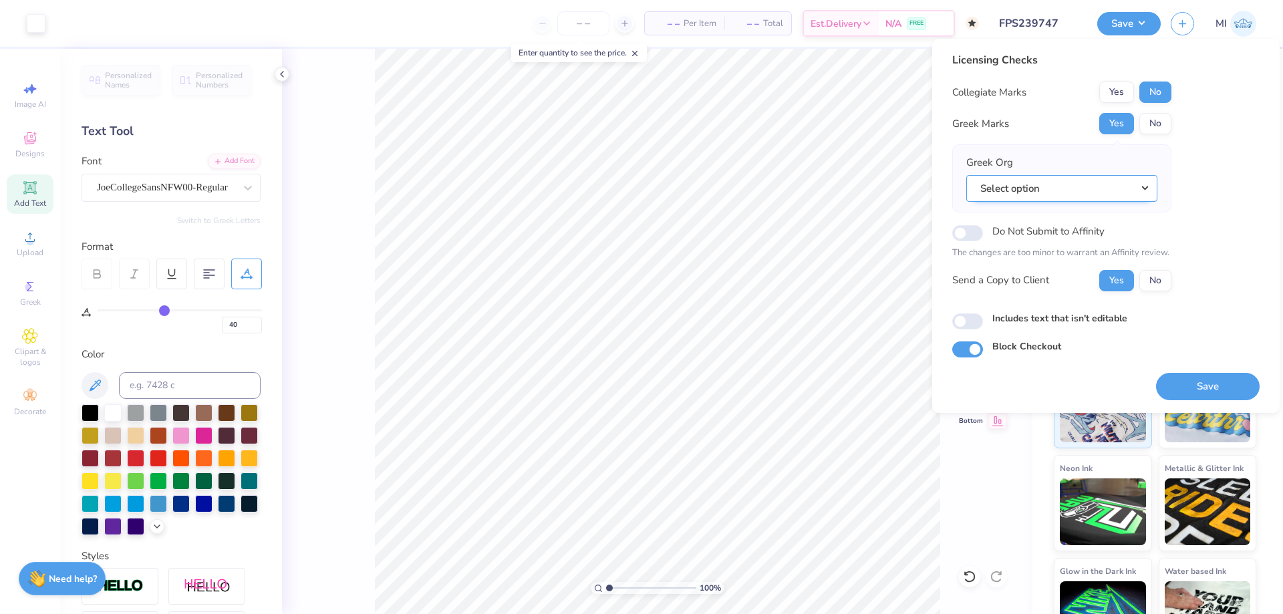
click at [1098, 180] on button "Select option" at bounding box center [1061, 188] width 191 height 27
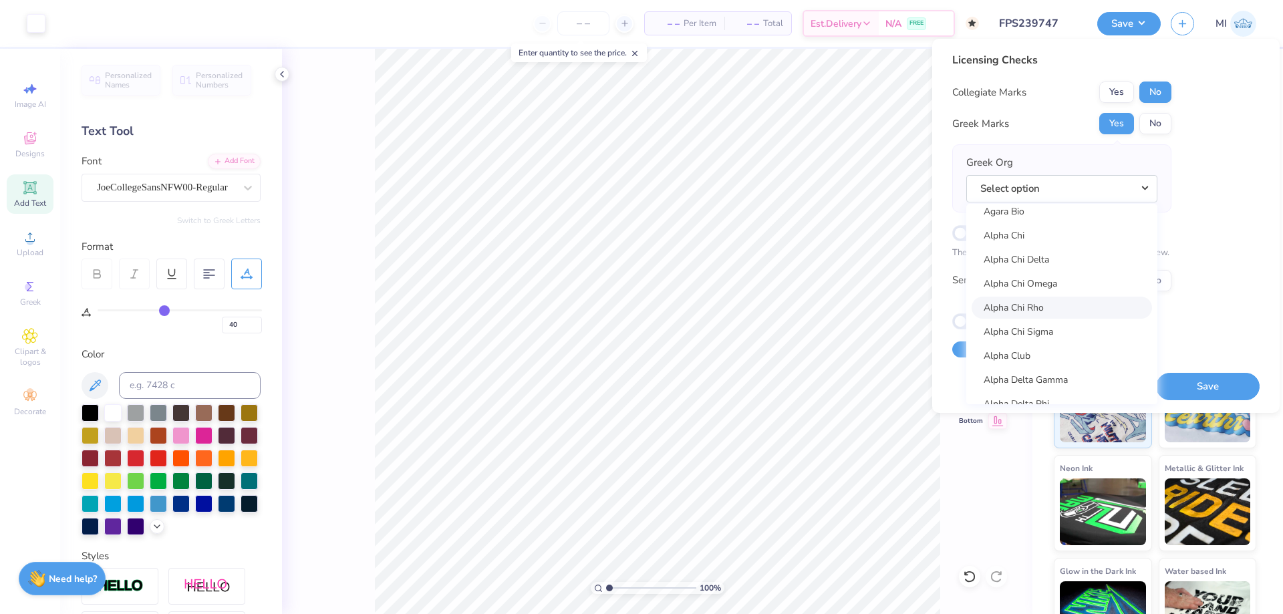
scroll to position [80, 0]
click at [1044, 285] on link "Alpha Chi" at bounding box center [1061, 284] width 180 height 22
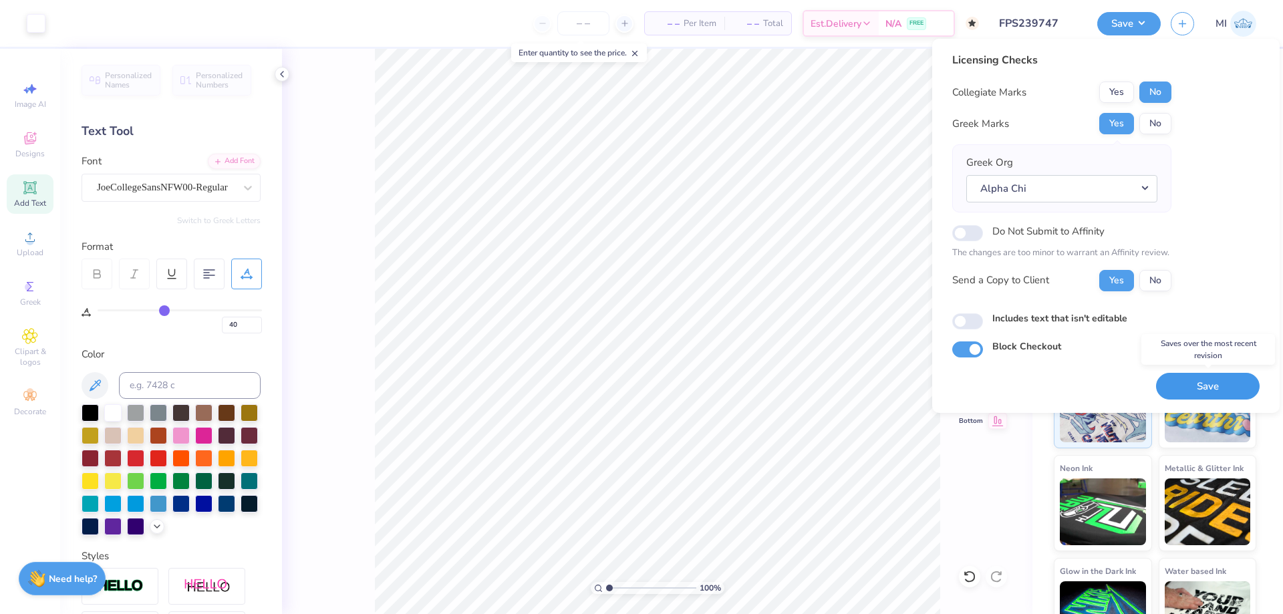
click at [1194, 385] on button "Save" at bounding box center [1208, 386] width 104 height 27
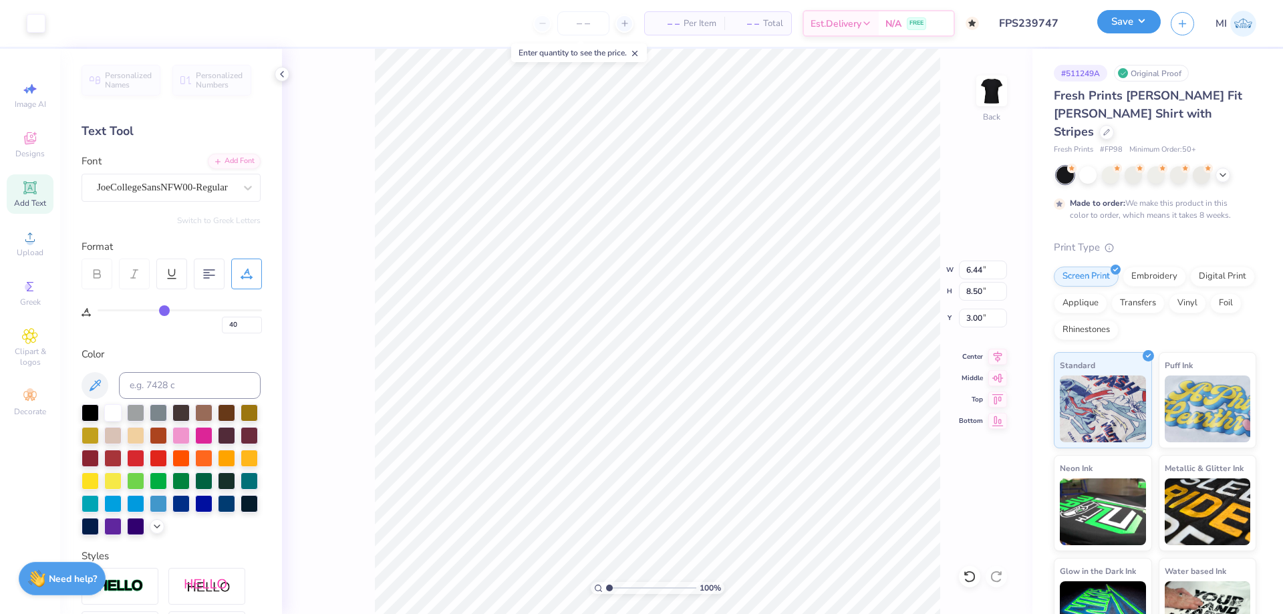
click at [1126, 27] on button "Save" at bounding box center [1128, 21] width 63 height 23
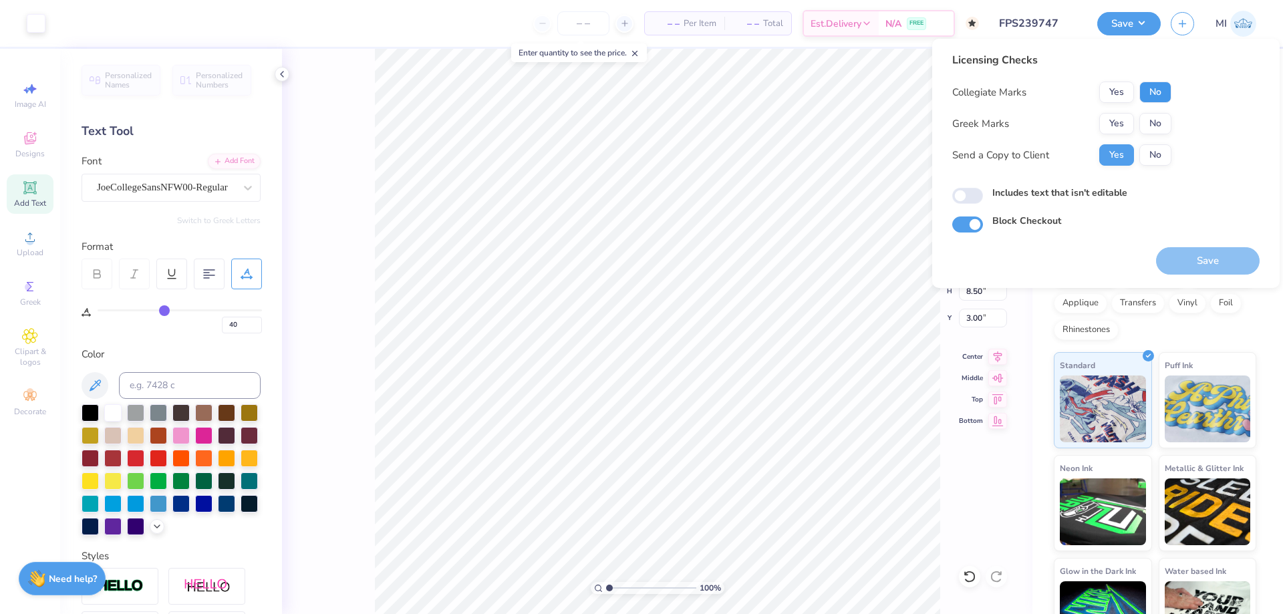
click at [1154, 88] on button "No" at bounding box center [1155, 91] width 32 height 21
click at [1108, 122] on button "Yes" at bounding box center [1116, 123] width 35 height 21
